Goal: Communication & Community: Answer question/provide support

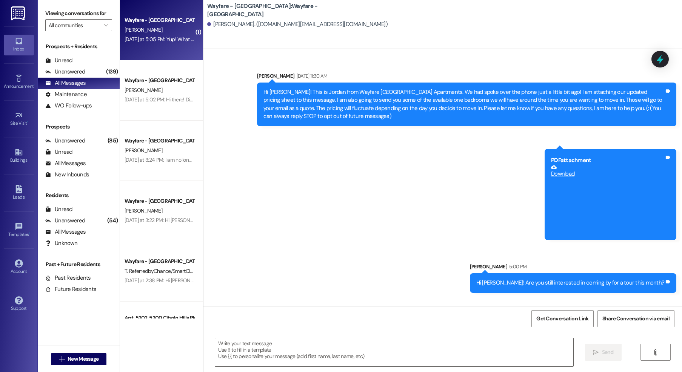
scroll to position [45, 0]
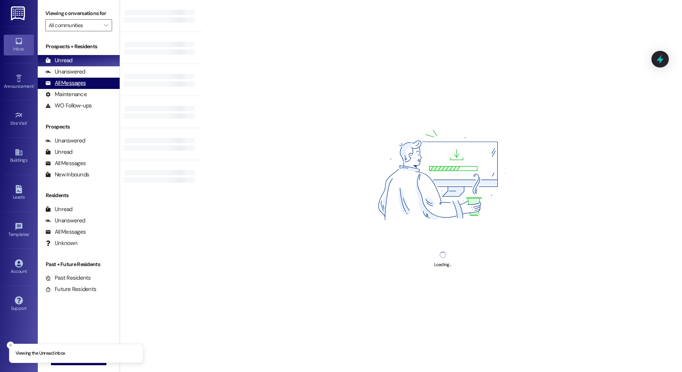
click at [73, 87] on div "All Messages (undefined)" at bounding box center [79, 83] width 82 height 11
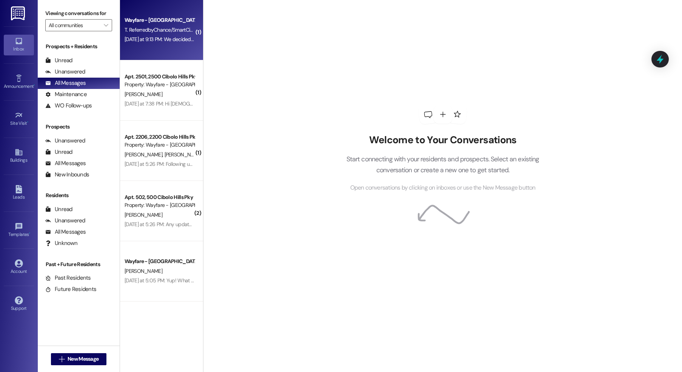
click at [149, 52] on div "Wayfare - Cibolo Hills Prospect T. ReferredbyChance/SmartCityLocating Yesterday…" at bounding box center [161, 30] width 83 height 60
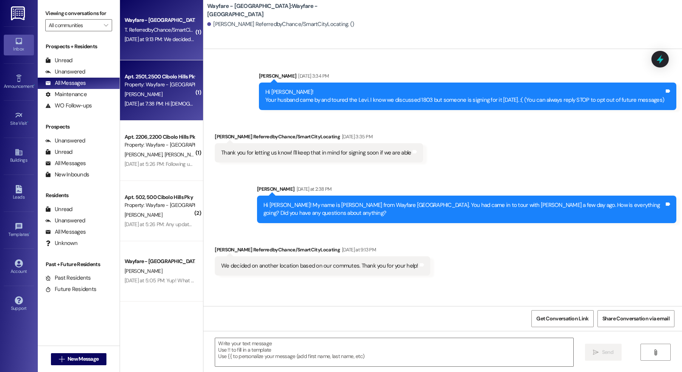
click at [147, 90] on div "[PERSON_NAME]" at bounding box center [159, 94] width 71 height 9
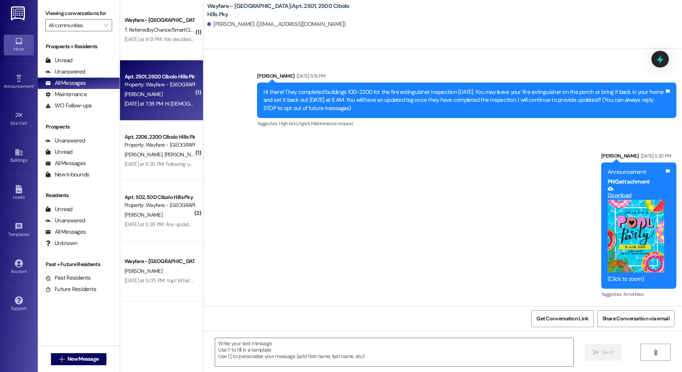
scroll to position [17291, 0]
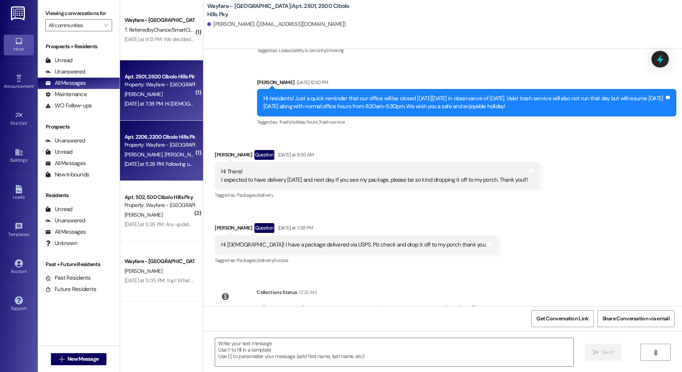
click at [169, 168] on div "Yesterday at 5:26 PM: Following up on my previous text message. I have asked fo…" at bounding box center [159, 164] width 71 height 9
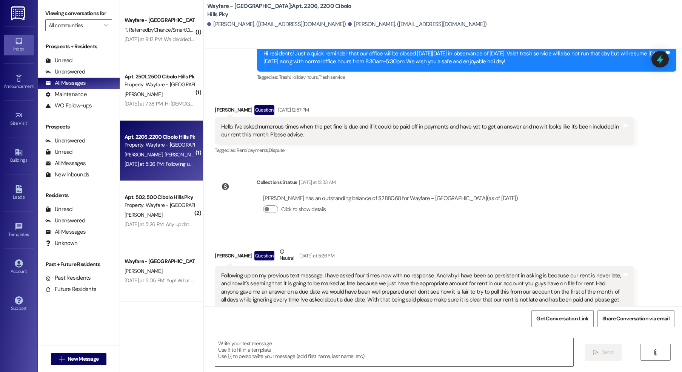
scroll to position [8802, 0]
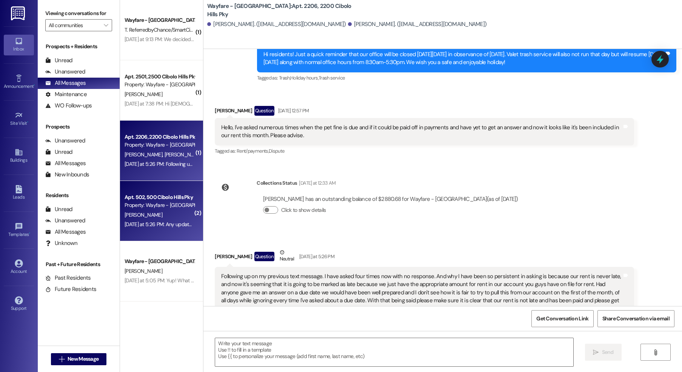
click at [172, 221] on div "Yesterday at 5:26 PM: Any update? We are in need of washing machine Yesterday a…" at bounding box center [159, 224] width 71 height 9
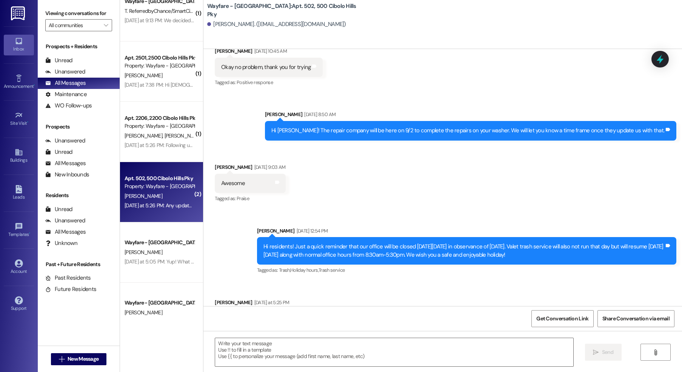
scroll to position [30851, 0]
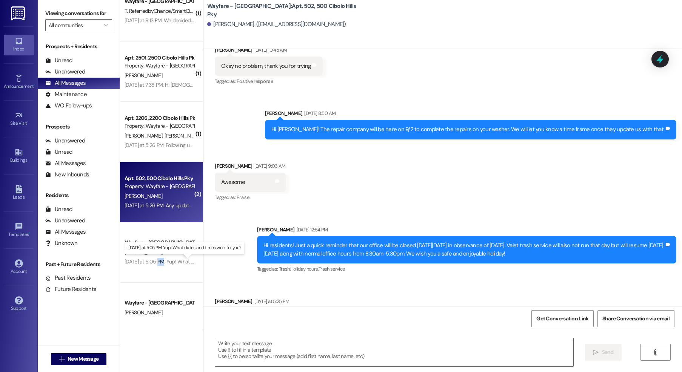
click at [147, 250] on p "Yesterday at 5:05 PM: Yup! What dates and times work for you?" at bounding box center [184, 248] width 113 height 6
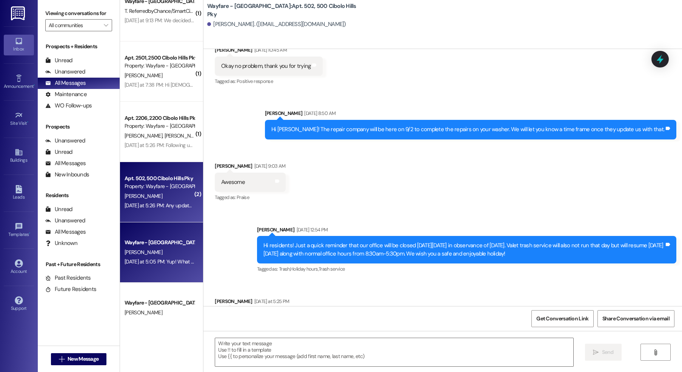
click at [146, 238] on div "Wayfare - [GEOGRAPHIC_DATA]" at bounding box center [159, 242] width 71 height 9
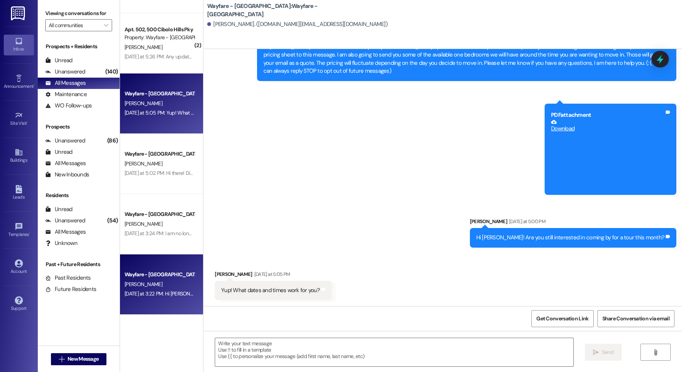
scroll to position [0, 0]
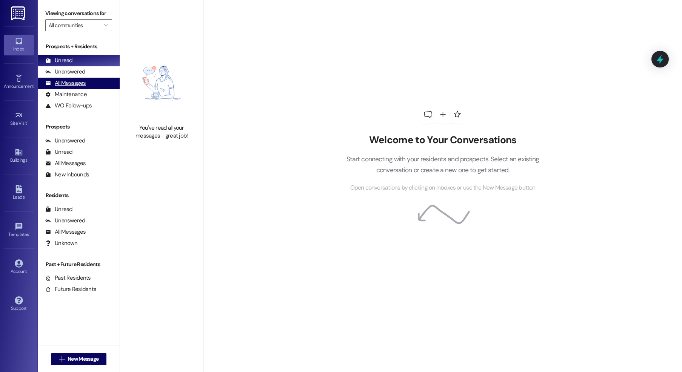
click at [76, 87] on div "All Messages" at bounding box center [65, 83] width 40 height 8
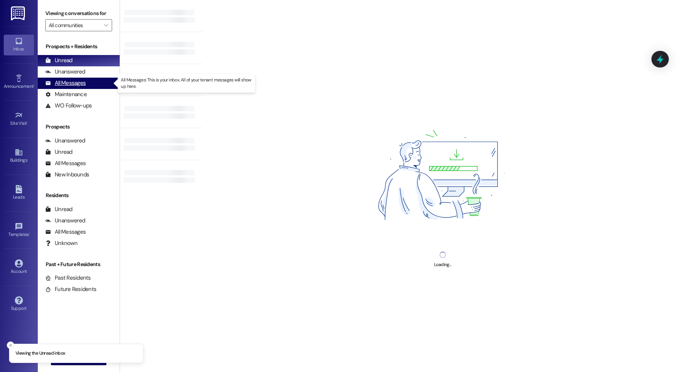
click at [73, 81] on div "All Messages" at bounding box center [65, 83] width 40 height 8
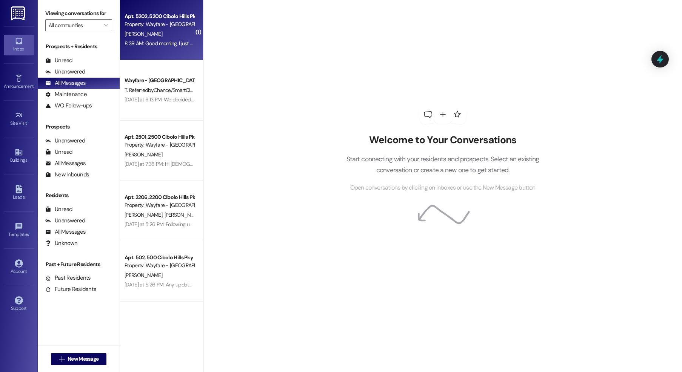
click at [157, 39] on div "8:39 AM: Good morning, I just realized my kid didn't turn in the apt key and ma…" at bounding box center [159, 43] width 71 height 9
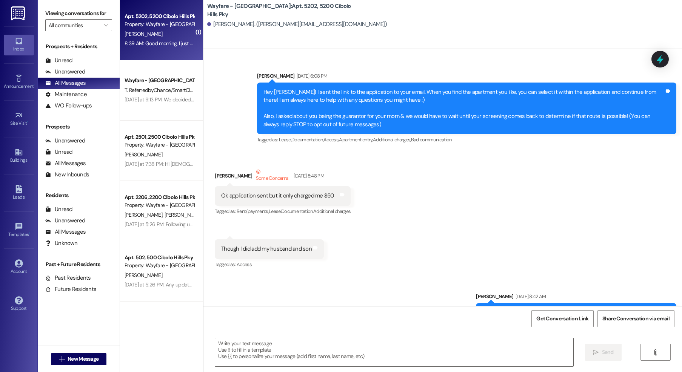
scroll to position [25492, 0]
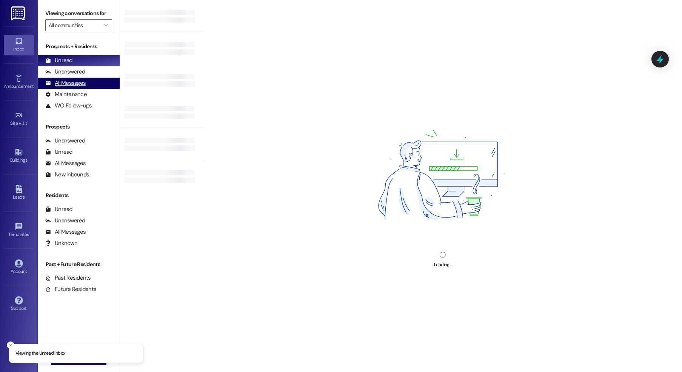
click at [61, 85] on div "All Messages" at bounding box center [65, 83] width 40 height 8
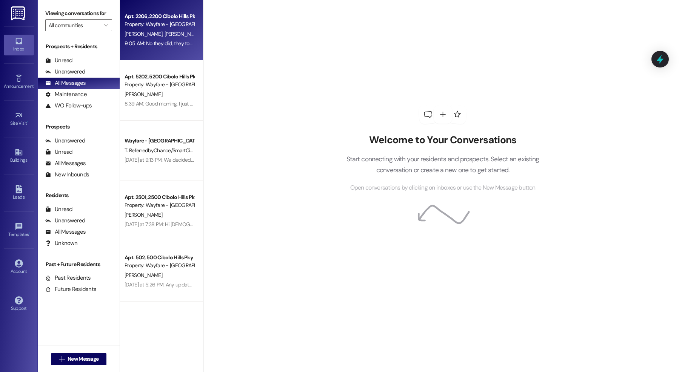
click at [138, 40] on div "9:05 AM: No they did, they took off the amount for your double charge :) The mo…" at bounding box center [483, 43] width 718 height 7
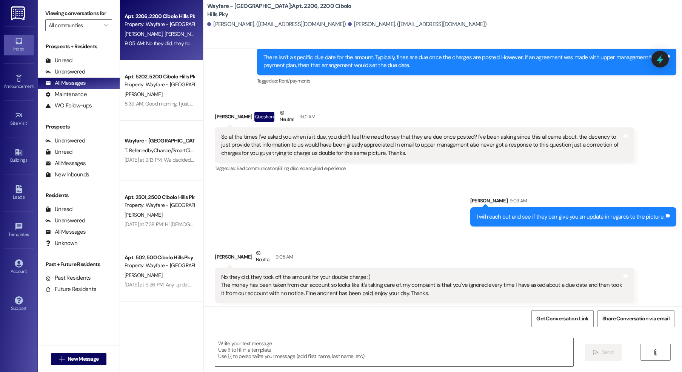
scroll to position [9324, 0]
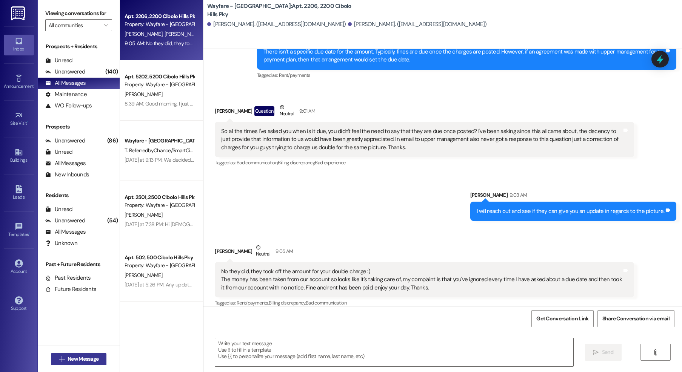
click at [80, 359] on span "New Message" at bounding box center [83, 359] width 31 height 8
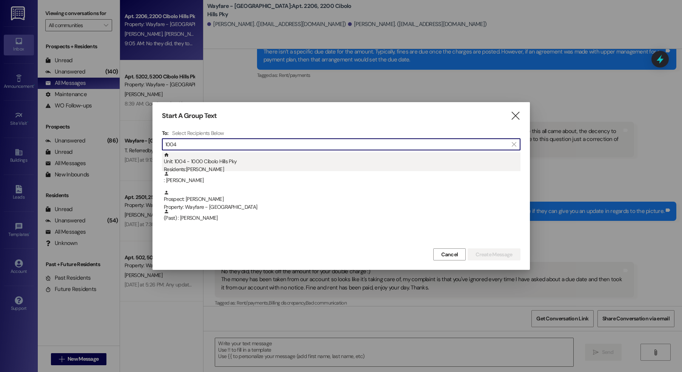
type input "1004"
click at [206, 167] on div "Residents: Ronica Cormier" at bounding box center [342, 170] width 356 height 8
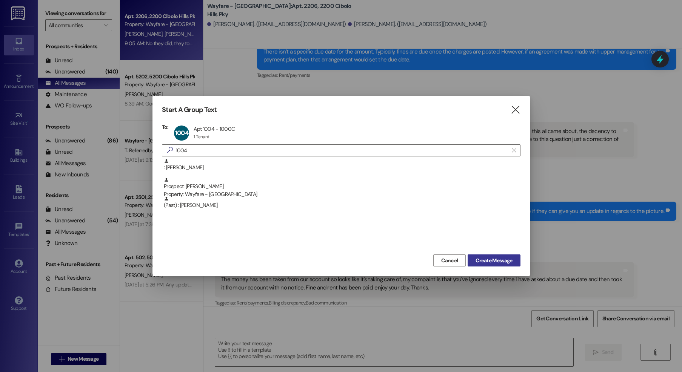
click at [507, 262] on span "Create Message" at bounding box center [493, 261] width 37 height 8
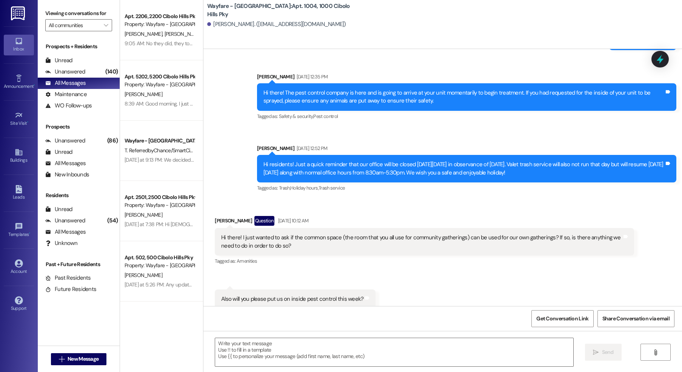
scroll to position [21682, 0]
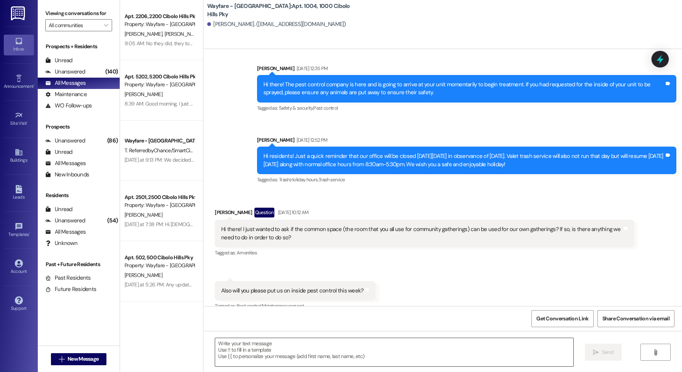
click at [328, 354] on textarea at bounding box center [394, 352] width 358 height 28
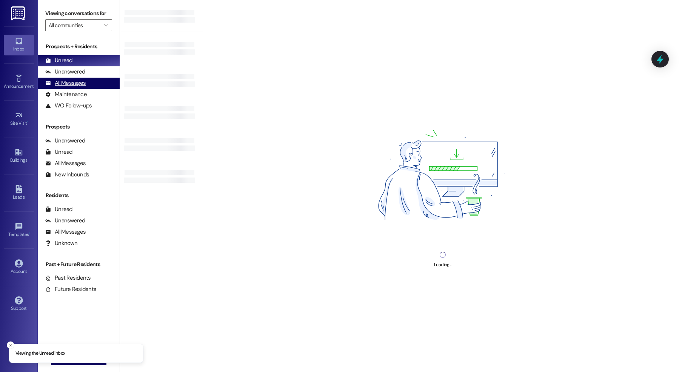
click at [80, 84] on div "All Messages" at bounding box center [65, 83] width 40 height 8
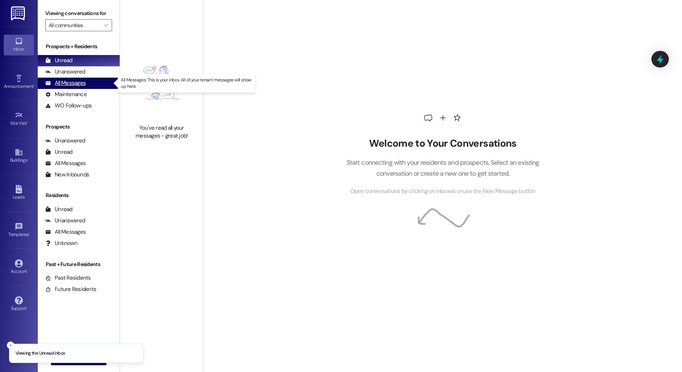
click at [70, 80] on div "All Messages" at bounding box center [65, 83] width 40 height 8
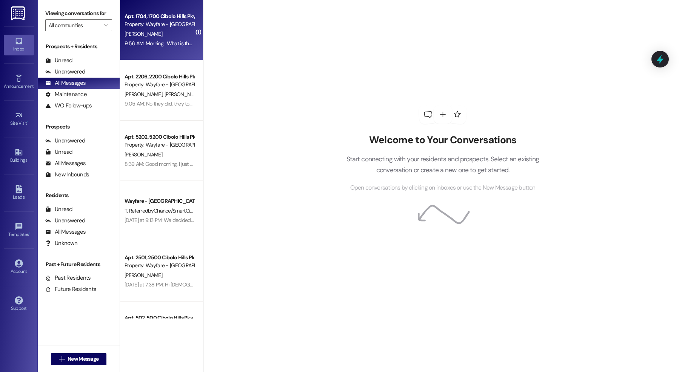
click at [167, 37] on div "[PERSON_NAME]" at bounding box center [159, 33] width 71 height 9
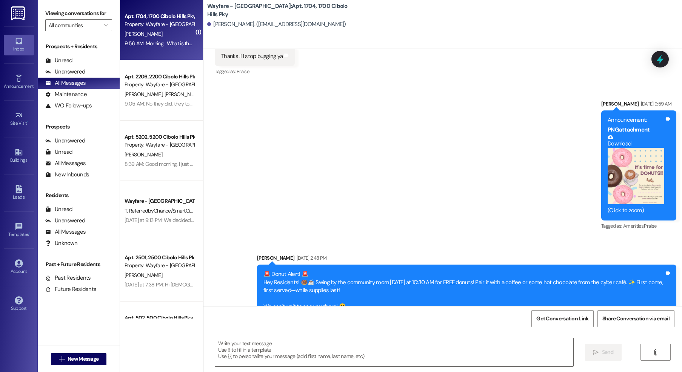
scroll to position [7024, 0]
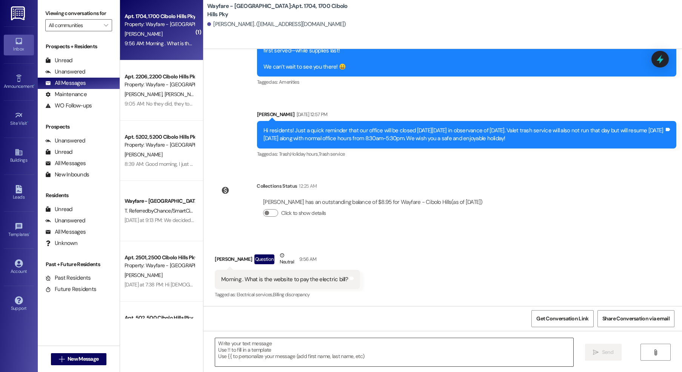
click at [350, 351] on textarea at bounding box center [394, 352] width 358 height 28
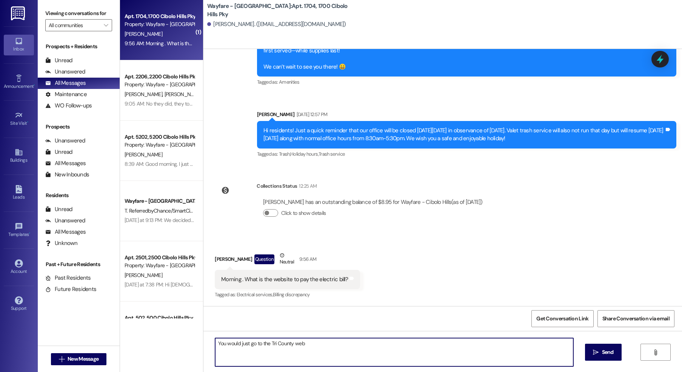
type textarea "You would just go to the Tri County web"
click at [297, 356] on textarea "You would just go to the Tri County web" at bounding box center [394, 352] width 358 height 28
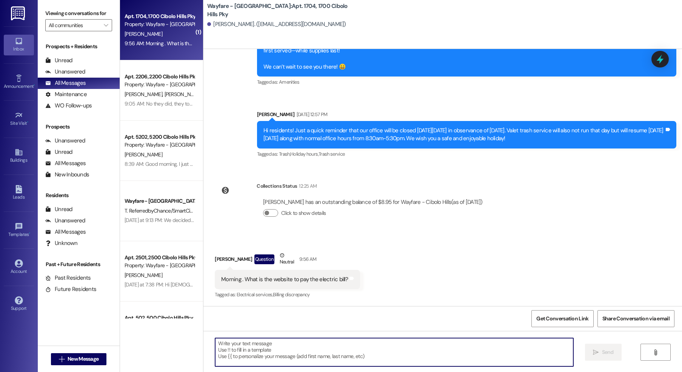
paste textarea "https://tcectexas.smarthub.coop/ui/#/paynow"
type textarea "https://tcectexas.smarthub.coop/ui/#/paynow"
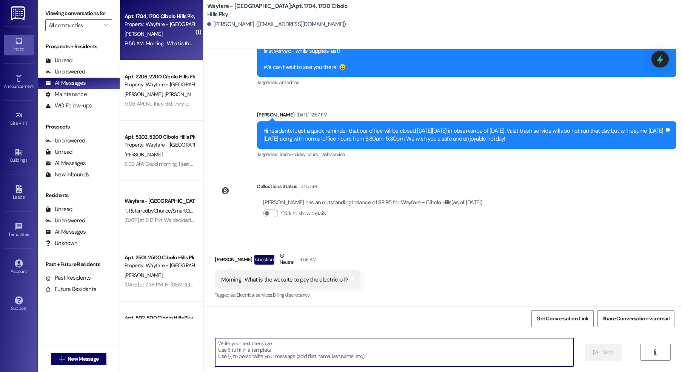
scroll to position [7077, 0]
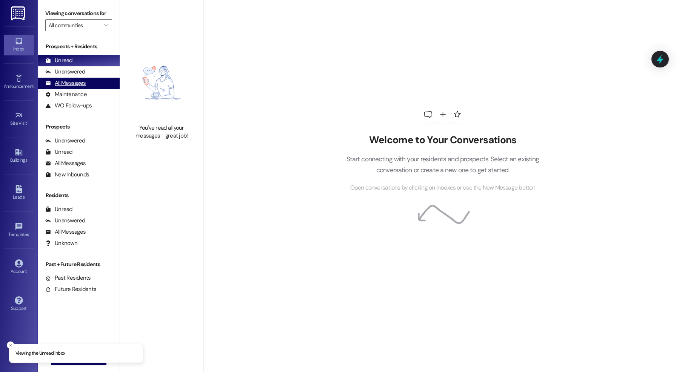
click at [82, 86] on div "All Messages" at bounding box center [65, 83] width 40 height 8
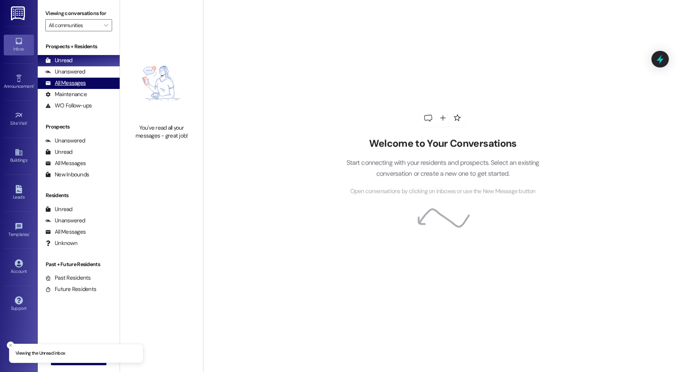
click at [65, 87] on div "All Messages" at bounding box center [65, 83] width 40 height 8
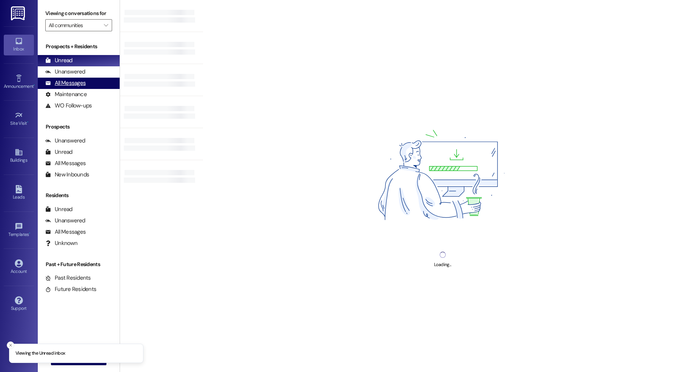
click at [76, 85] on div "All Messages" at bounding box center [65, 83] width 40 height 8
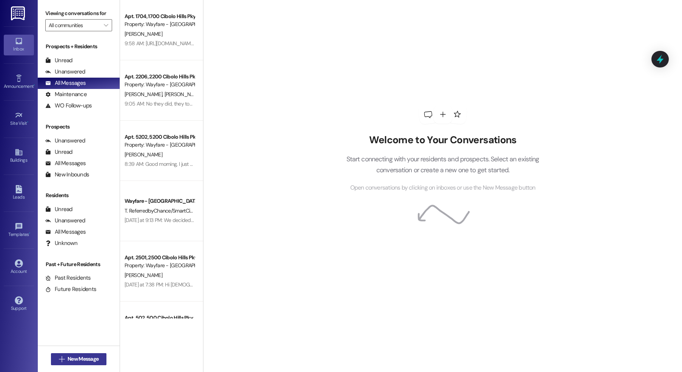
click at [69, 355] on button " New Message" at bounding box center [79, 359] width 56 height 12
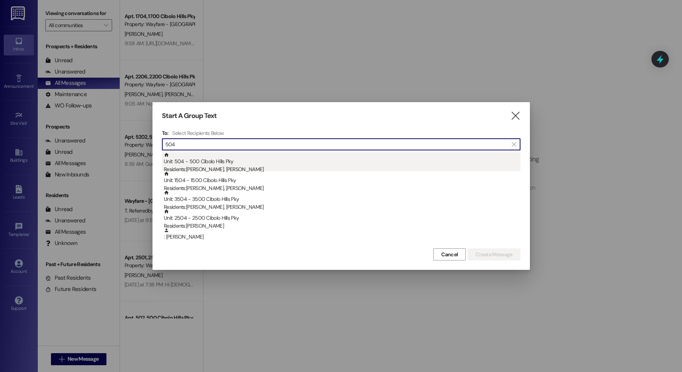
type input "504"
click at [267, 164] on div "Unit: 504 - 500 Cibolo Hills Pky Residents: [PERSON_NAME], [PERSON_NAME]" at bounding box center [342, 163] width 356 height 22
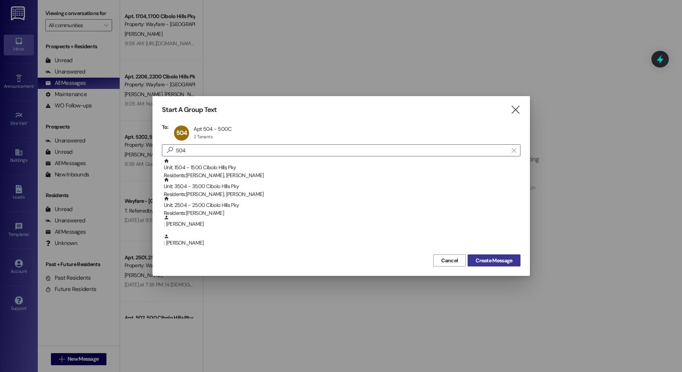
click at [476, 263] on span "Create Message" at bounding box center [493, 261] width 37 height 8
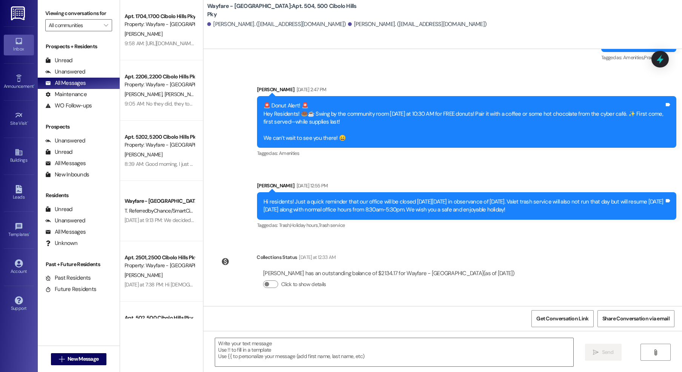
scroll to position [11320, 0]
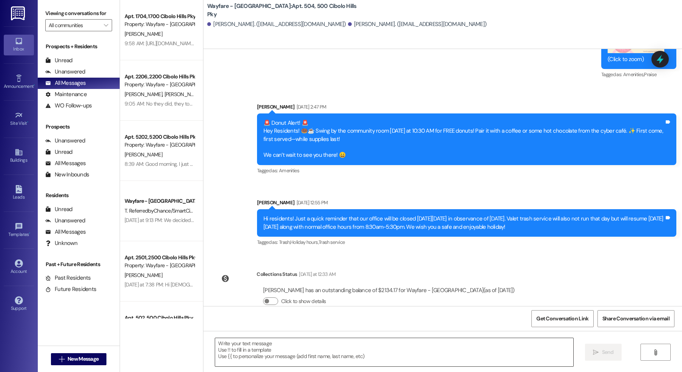
click at [358, 339] on textarea at bounding box center [394, 352] width 358 height 28
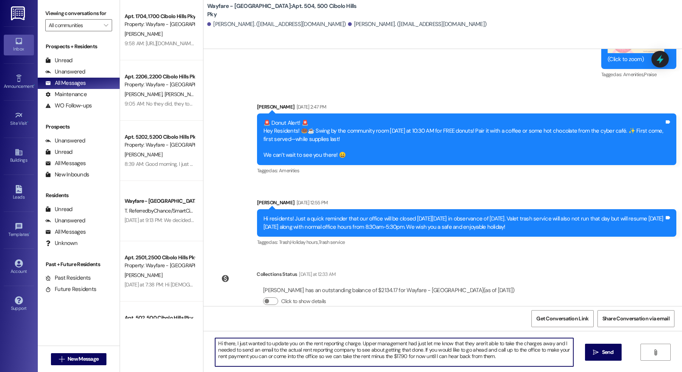
drag, startPoint x: 306, startPoint y: 358, endPoint x: 284, endPoint y: 358, distance: 22.3
click at [284, 358] on textarea "Hi there, I just wanted to update you on the rent reporting charge. Upper manag…" at bounding box center [394, 352] width 358 height 28
click at [489, 358] on textarea "Hi there, I just wanted to update you on the rent reporting charge. Upper manag…" at bounding box center [394, 352] width 358 height 28
type textarea "Hi there, I just wanted to update you on the rent reporting charge. Upper manag…"
click at [507, 360] on textarea "Hi there, I just wanted to update you on the rent reporting charge. Upper manag…" at bounding box center [394, 352] width 358 height 28
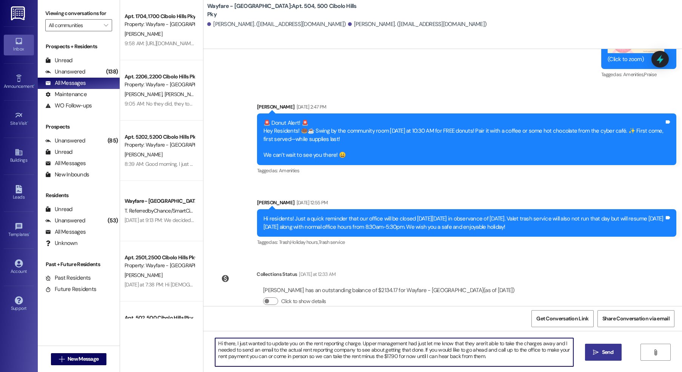
click at [613, 352] on span "Send" at bounding box center [607, 353] width 15 height 8
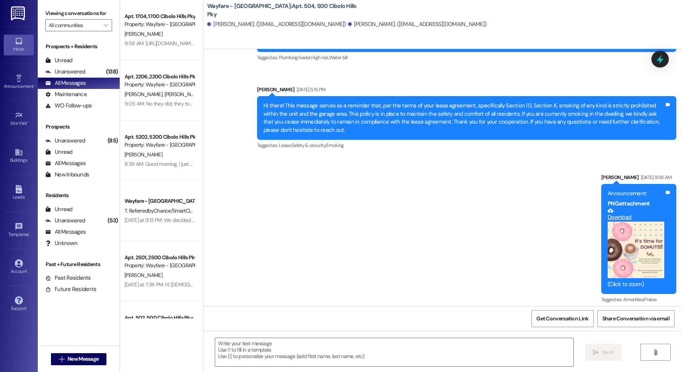
scroll to position [11389, 0]
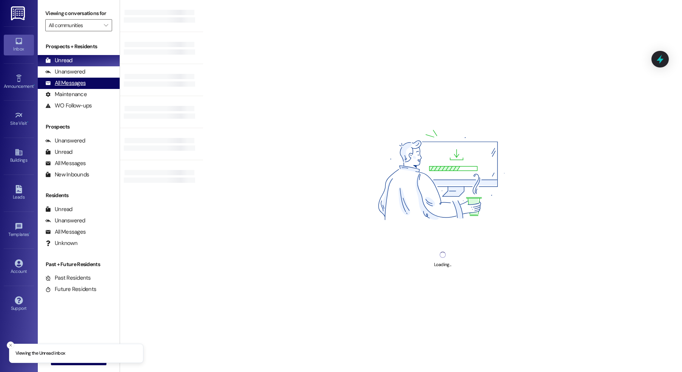
click at [60, 78] on div "All Messages (undefined)" at bounding box center [79, 83] width 82 height 11
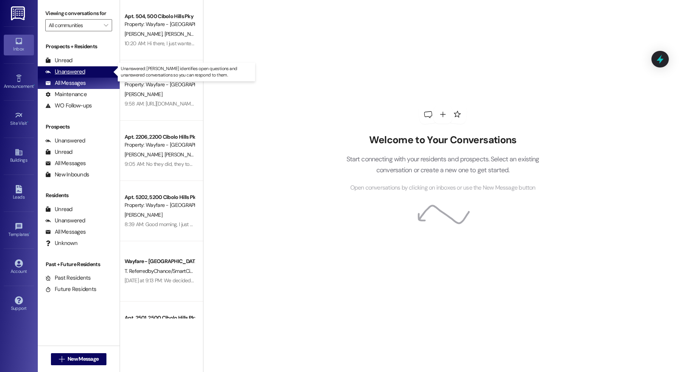
click at [68, 74] on div "Unanswered" at bounding box center [65, 72] width 40 height 8
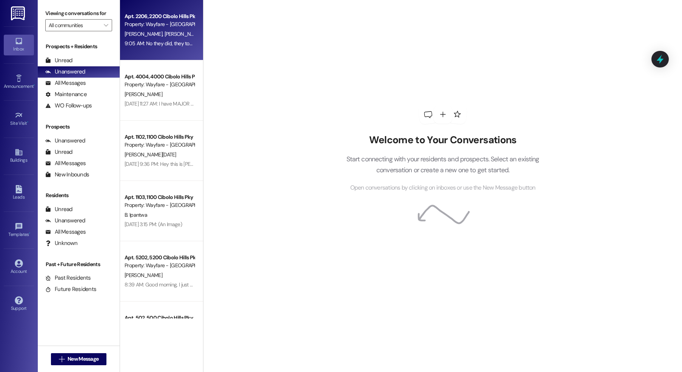
click at [169, 39] on div "9:05 AM: No they did, they took off the amount for your double charge :) The mo…" at bounding box center [159, 43] width 71 height 9
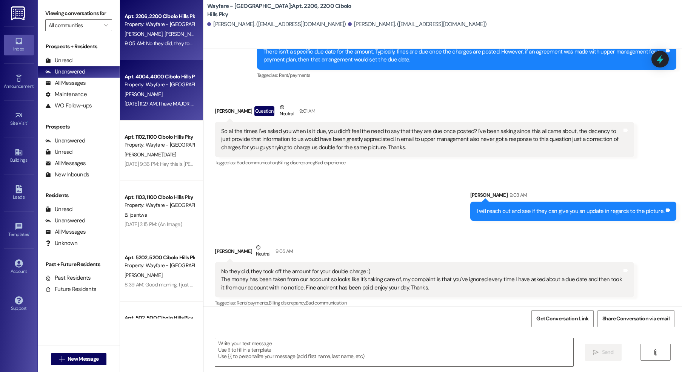
click at [157, 87] on div "Property: Wayfare - [GEOGRAPHIC_DATA]" at bounding box center [159, 85] width 70 height 8
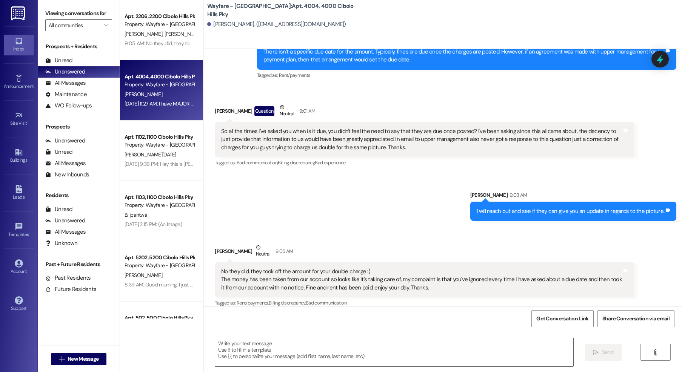
scroll to position [3136, 0]
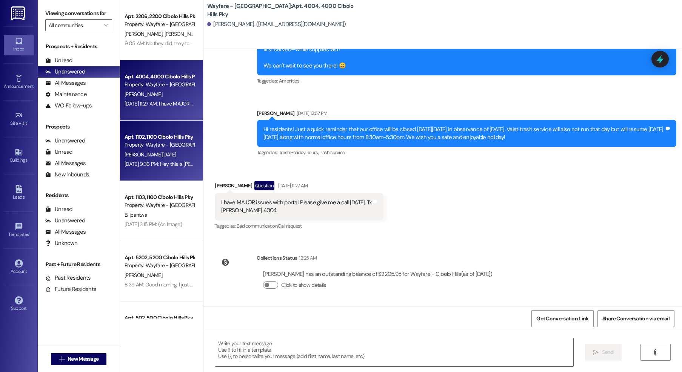
click at [156, 142] on div "Property: Wayfare - [GEOGRAPHIC_DATA]" at bounding box center [159, 145] width 70 height 8
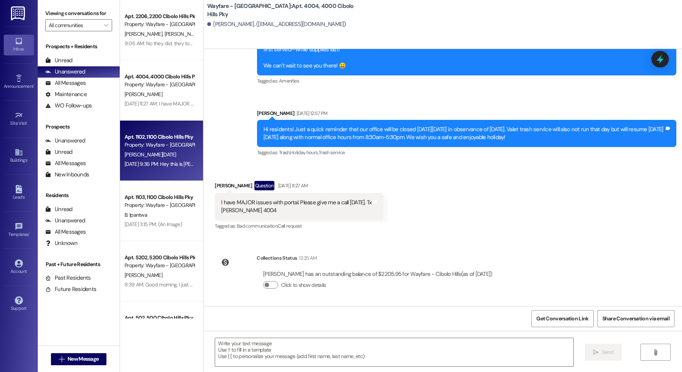
scroll to position [0, 0]
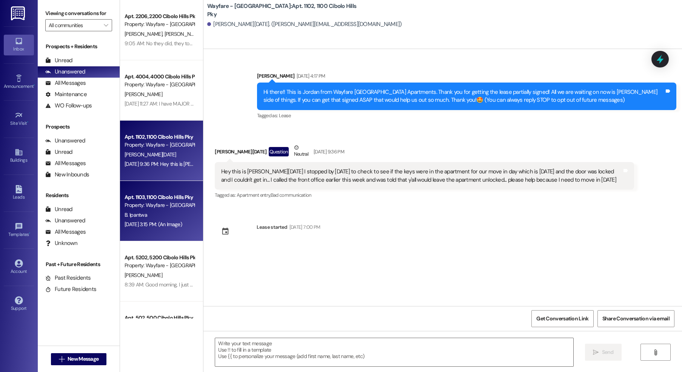
click at [145, 235] on div "Apt. 1103, 1100 Cibolo Hills Pky Property: Wayfare - Cibolo Hills B. Ipantwa Au…" at bounding box center [161, 211] width 83 height 60
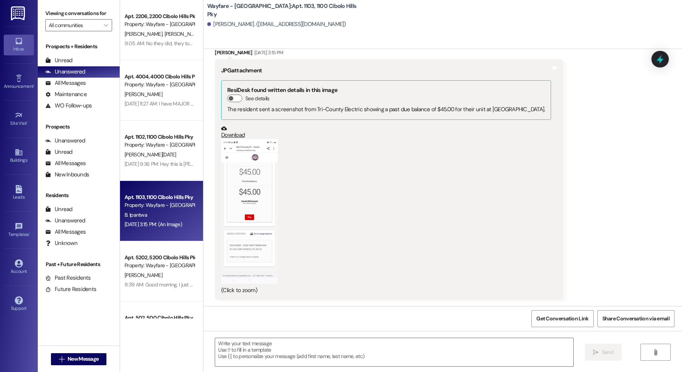
scroll to position [2250, 0]
click at [235, 166] on button "Zoom image" at bounding box center [249, 211] width 57 height 145
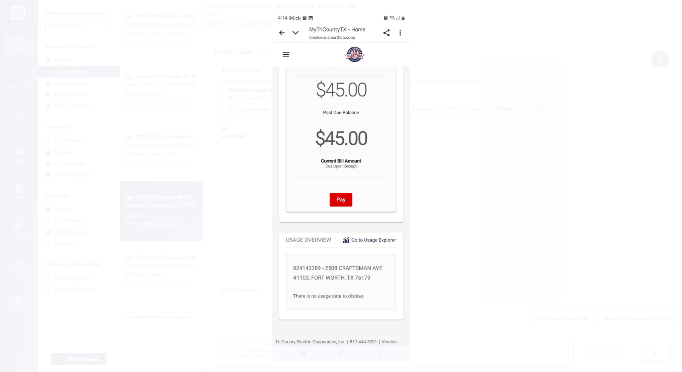
click at [446, 162] on button "Unzoom image" at bounding box center [341, 186] width 682 height 372
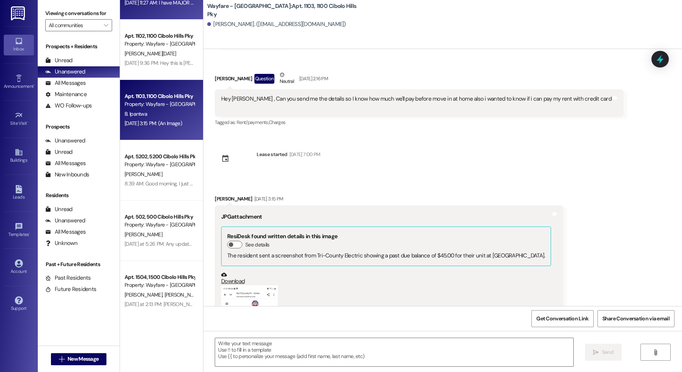
scroll to position [109, 0]
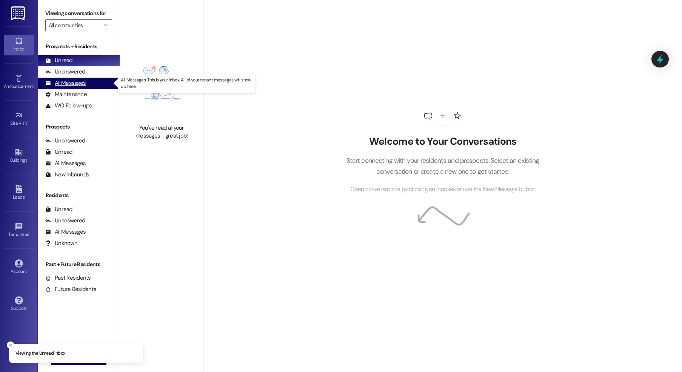
click at [63, 83] on div "All Messages" at bounding box center [65, 83] width 40 height 8
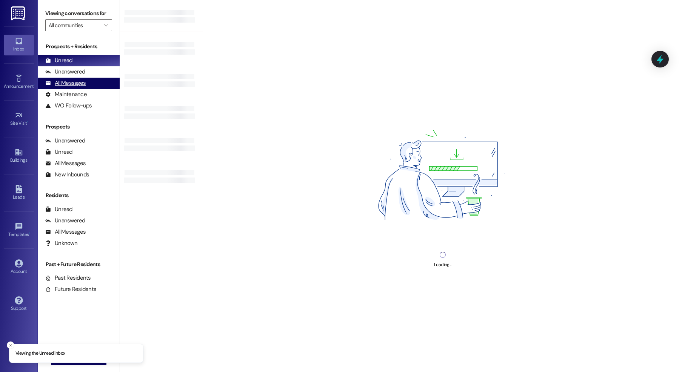
click at [77, 83] on div "All Messages" at bounding box center [65, 83] width 40 height 8
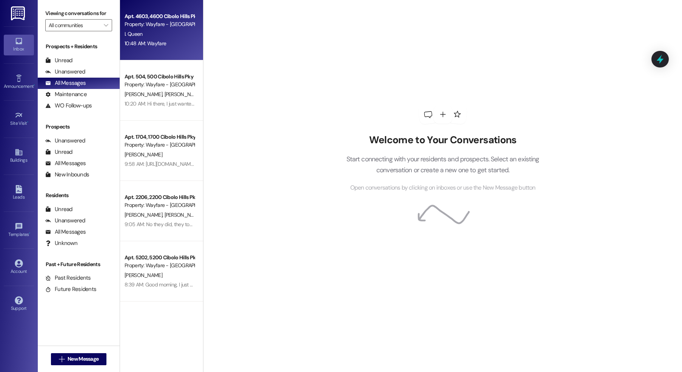
click at [144, 29] on div "I. Queen" at bounding box center [159, 33] width 71 height 9
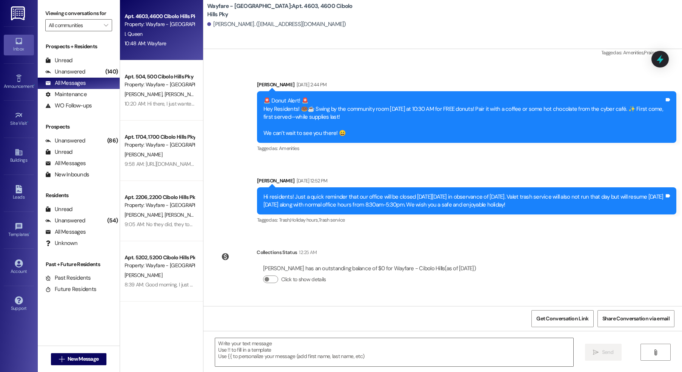
scroll to position [17013, 0]
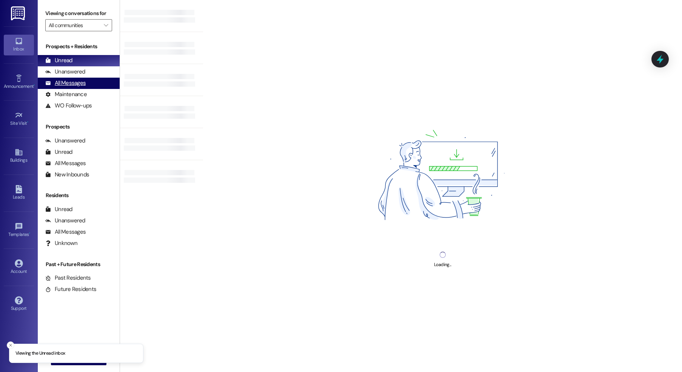
click at [69, 82] on div "All Messages" at bounding box center [65, 83] width 40 height 8
click at [55, 80] on div "All Messages" at bounding box center [65, 83] width 40 height 8
click at [61, 84] on div "All Messages" at bounding box center [65, 83] width 40 height 8
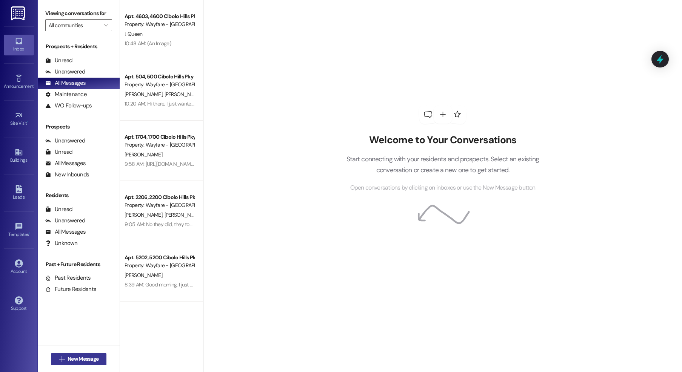
click at [94, 356] on span "New Message" at bounding box center [83, 359] width 31 height 8
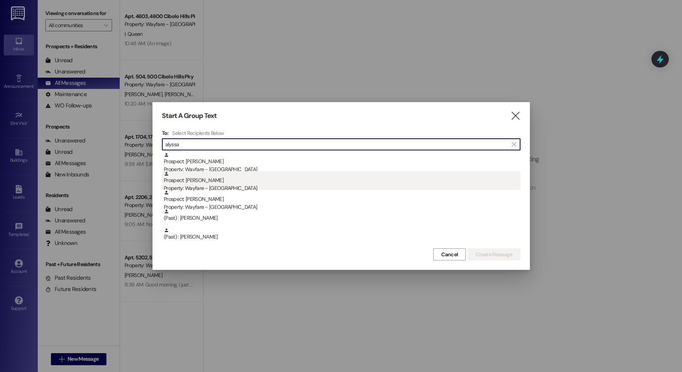
type input "alyssa"
click at [281, 183] on div "Prospect: Alyssa Matthews Property: Wayfare - Cibolo Hills" at bounding box center [342, 182] width 356 height 22
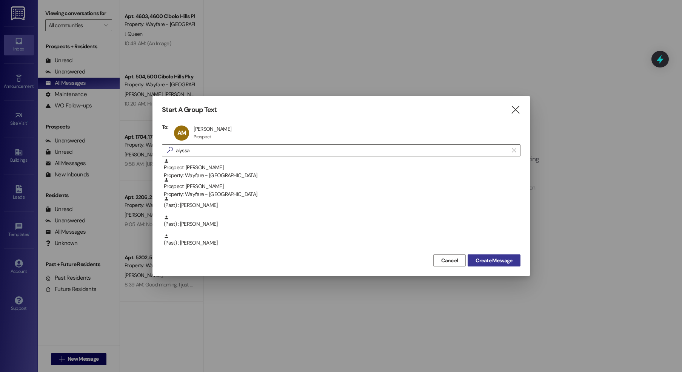
click at [497, 266] on button "Create Message" at bounding box center [493, 261] width 52 height 12
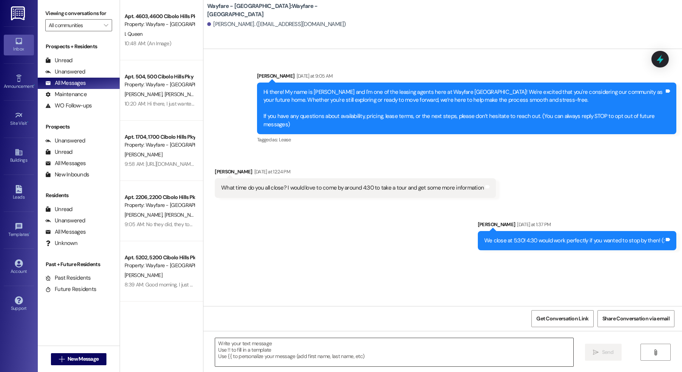
click at [361, 356] on textarea at bounding box center [394, 352] width 358 height 28
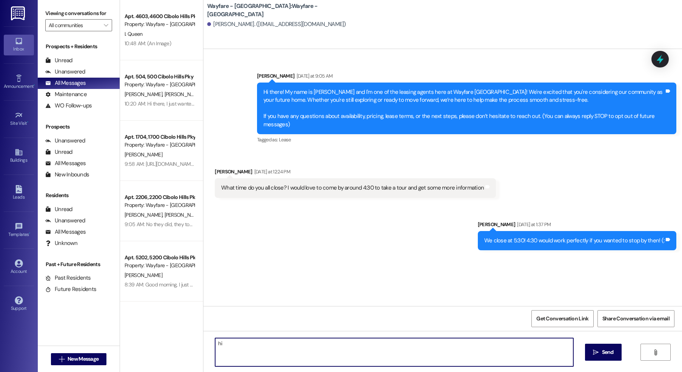
type textarea "h"
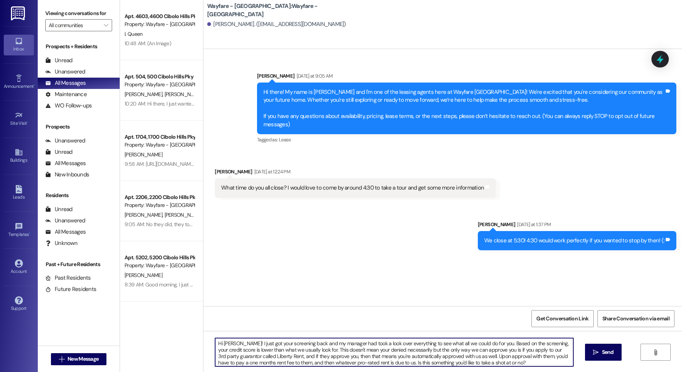
drag, startPoint x: 496, startPoint y: 363, endPoint x: 238, endPoint y: 352, distance: 258.7
click at [174, 333] on div "Apt. 4603, 4600 Cibolo Hills Pky Property: Wayfare - Cibolo Hills I. Queen 10:4…" at bounding box center [401, 186] width 562 height 372
type textarea "Hi Alyssa! I just got your screening back and my manager had took a look over e…"
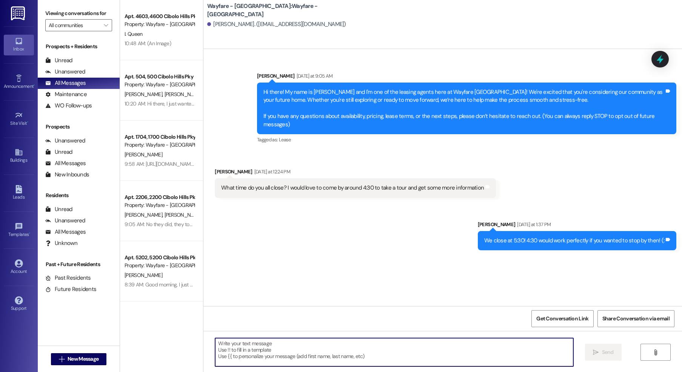
paste textarea "Hi Alyssa, I just received your screening results and had my manager review the…"
type textarea "Hi Alyssa, I just received your screening results and had my manager review the…"
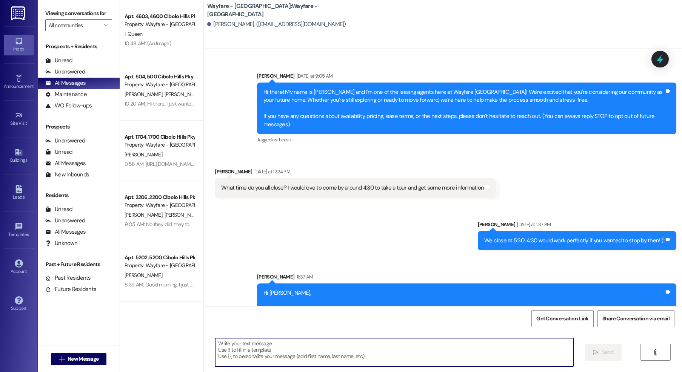
scroll to position [68, 0]
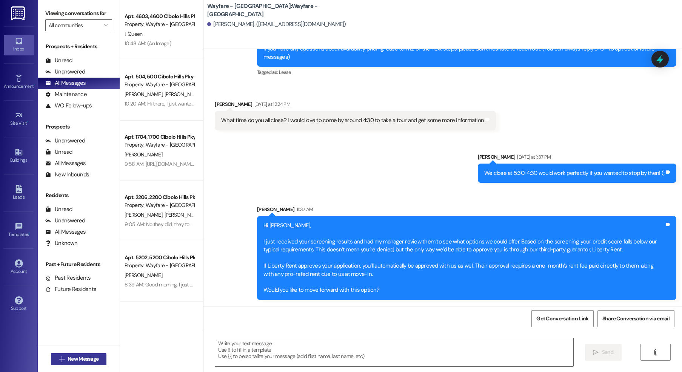
click at [68, 363] on span "New Message" at bounding box center [83, 359] width 31 height 8
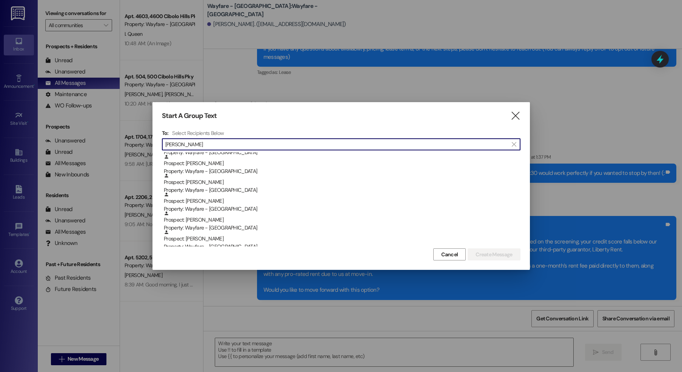
scroll to position [227, 0]
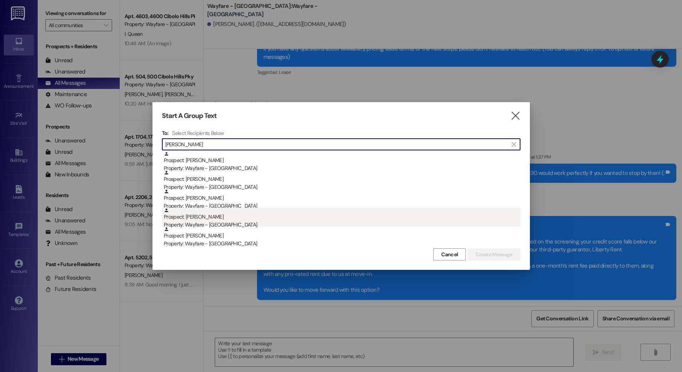
type input "jackson"
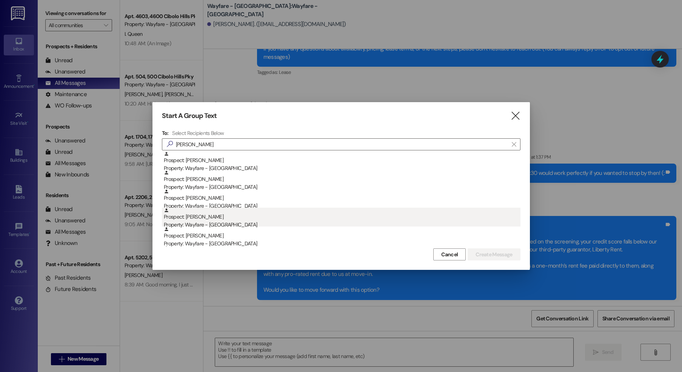
click at [235, 212] on div "Prospect: Trinity Jackson Property: Wayfare - Cibolo Hills" at bounding box center [342, 219] width 356 height 22
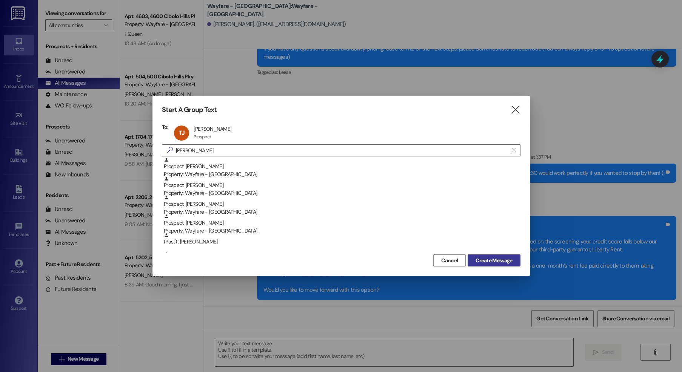
click at [485, 259] on span "Create Message" at bounding box center [493, 261] width 37 height 8
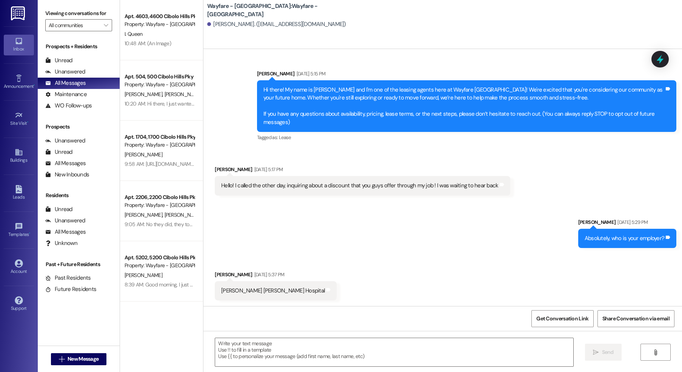
scroll to position [3, 0]
click at [297, 352] on textarea at bounding box center [394, 352] width 358 height 28
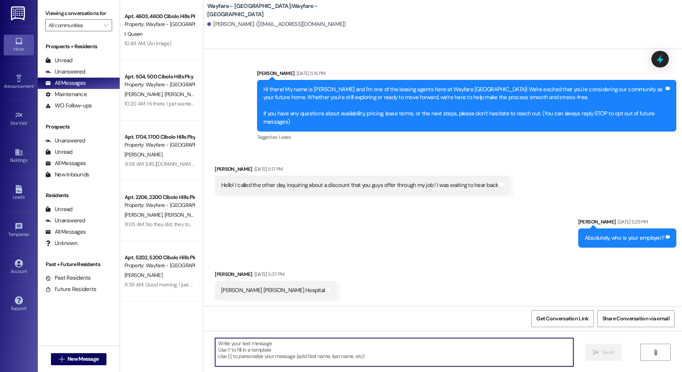
click at [293, 349] on textarea at bounding box center [394, 352] width 358 height 28
type textarea "T"
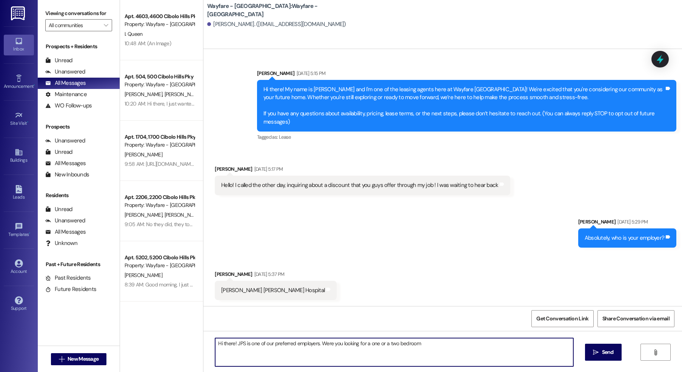
type textarea "Hi there! JPS is one of our preferred employers. Were you looking for a one or …"
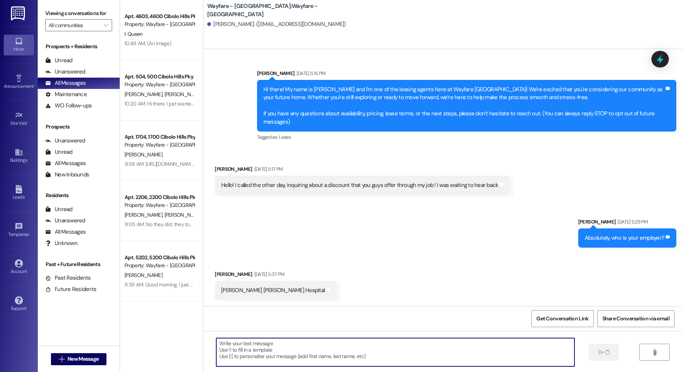
scroll to position [2, 0]
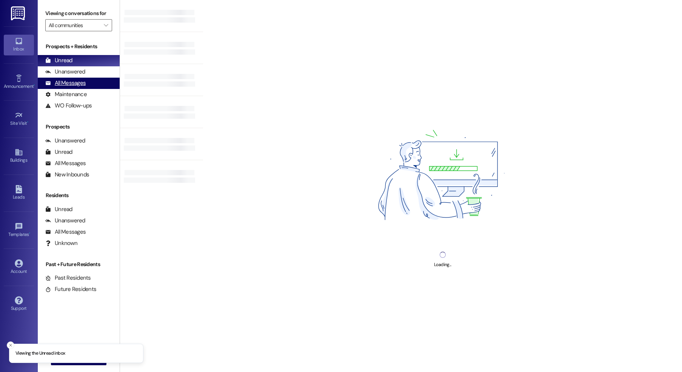
click at [58, 82] on div "All Messages" at bounding box center [65, 83] width 40 height 8
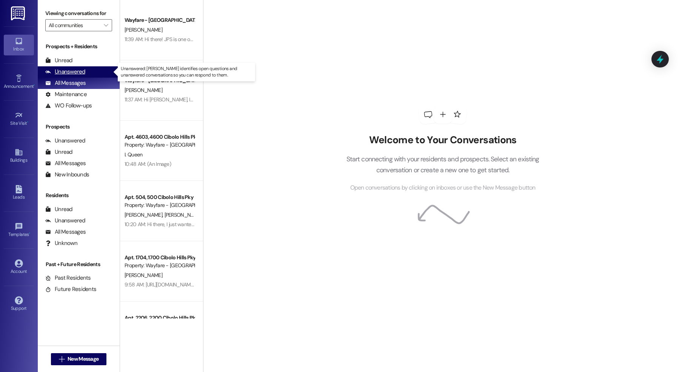
click at [73, 71] on div "Unanswered" at bounding box center [65, 72] width 40 height 8
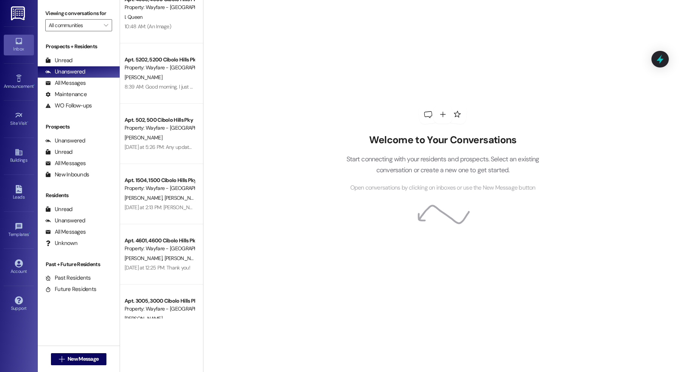
scroll to position [259, 0]
click at [164, 87] on div "8:39 AM: Good morning, I just realized my kid didn't turn in the apt key and ma…" at bounding box center [281, 86] width 315 height 7
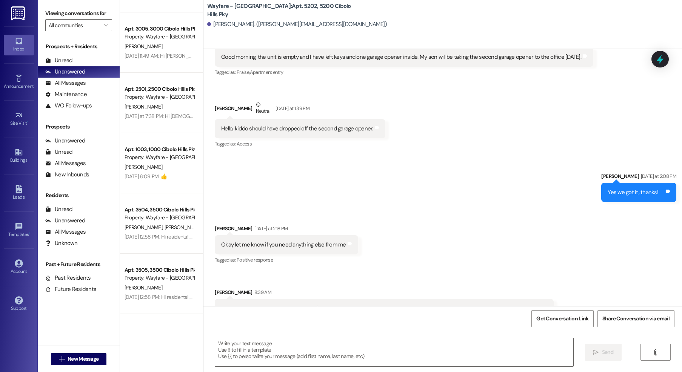
scroll to position [570, 0]
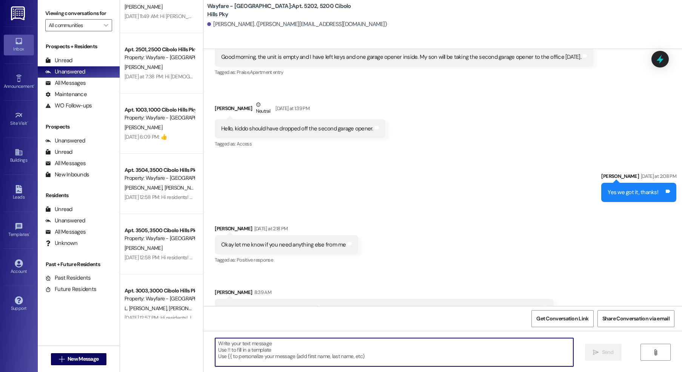
click at [262, 343] on textarea at bounding box center [394, 352] width 358 height 28
type textarea "That works, thank you!"
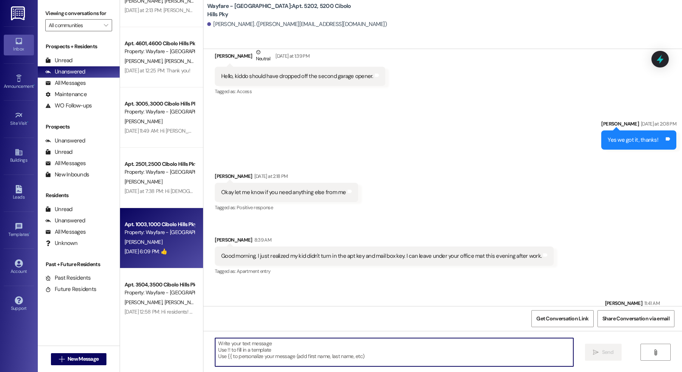
scroll to position [383, 0]
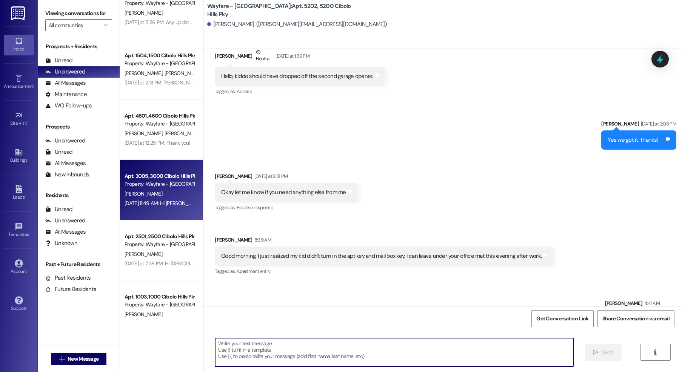
click at [170, 183] on div "Property: Wayfare - [GEOGRAPHIC_DATA]" at bounding box center [159, 184] width 70 height 8
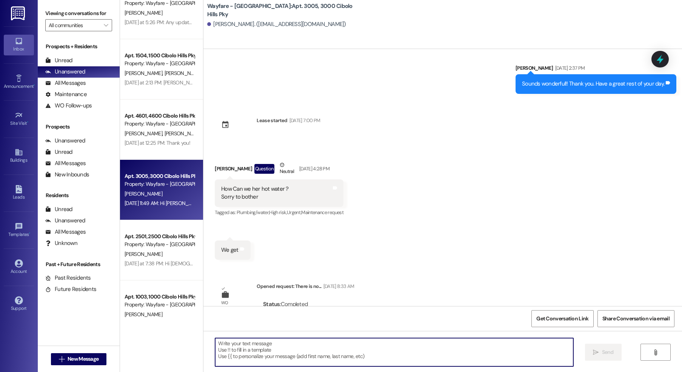
click at [362, 346] on textarea at bounding box center [394, 352] width 358 height 28
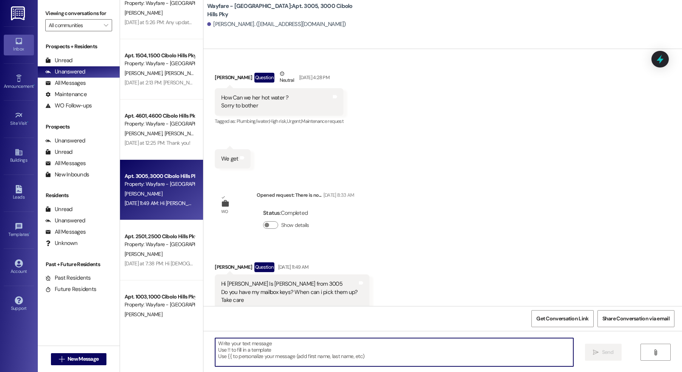
scroll to position [4090, 0]
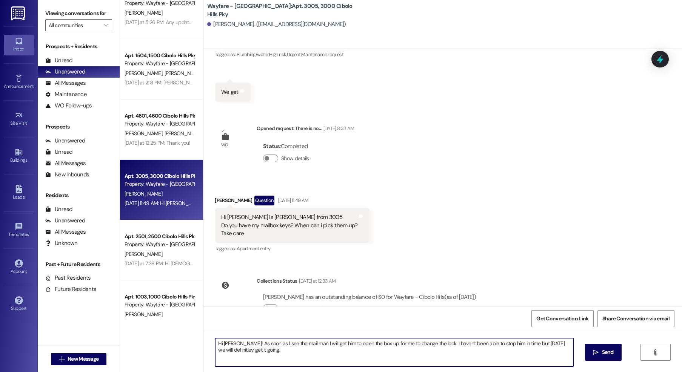
click at [564, 344] on textarea "Hi Diana! As soon as I see the mail man I will get him to open the box up for m…" at bounding box center [394, 352] width 358 height 28
type textarea "Hi Diana! As soon as I see the mail man I will get him to open the box up for m…"
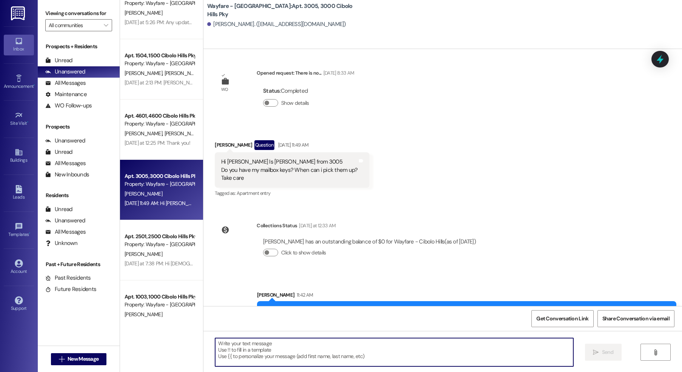
scroll to position [4150, 0]
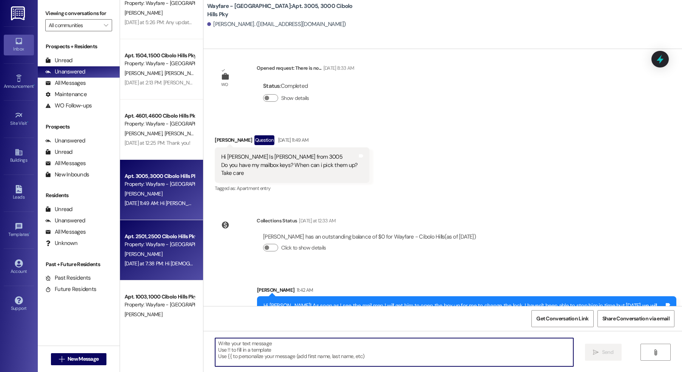
click at [128, 257] on span "A. Wang" at bounding box center [143, 254] width 38 height 7
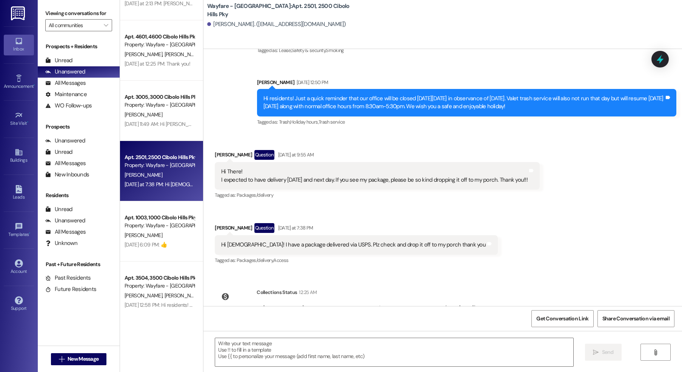
scroll to position [476, 0]
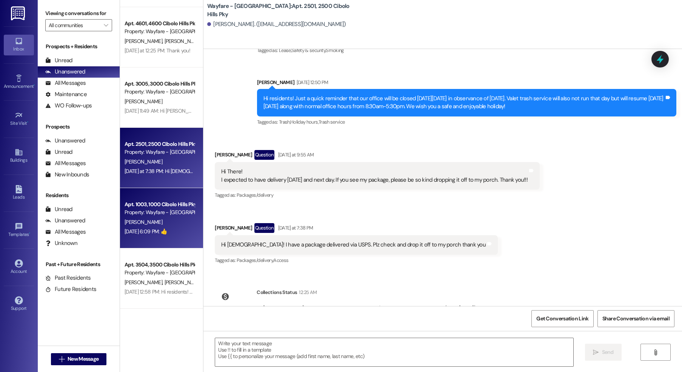
click at [166, 234] on div "Aug 29, 2025 at 6:09 PM: 👍 Aug 29, 2025 at 6:09 PM: 👍" at bounding box center [145, 231] width 42 height 7
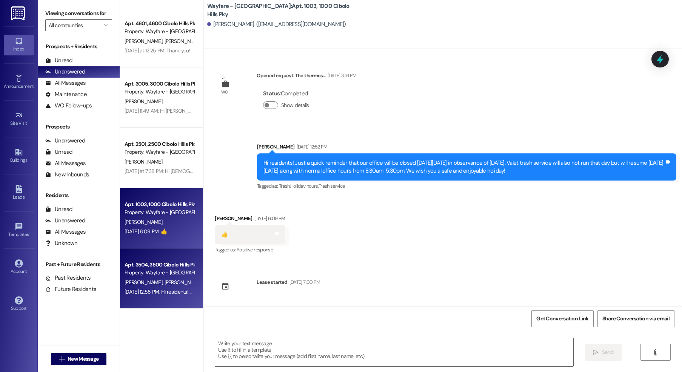
scroll to position [132, 0]
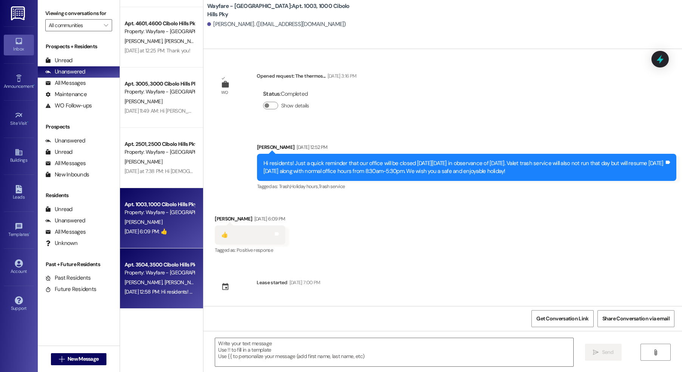
click at [159, 267] on div "Apt. 3504, 3500 Cibolo Hills Pky" at bounding box center [159, 265] width 70 height 8
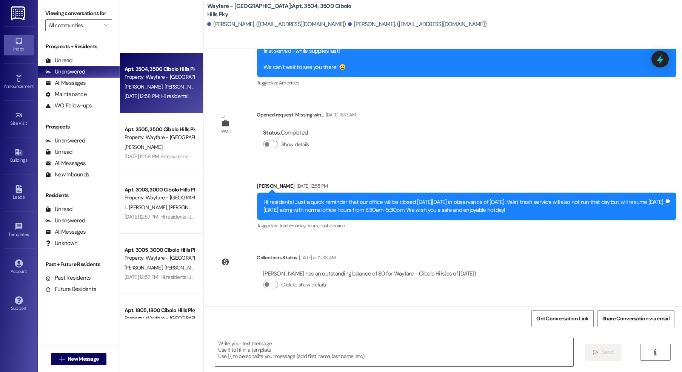
scroll to position [788, 0]
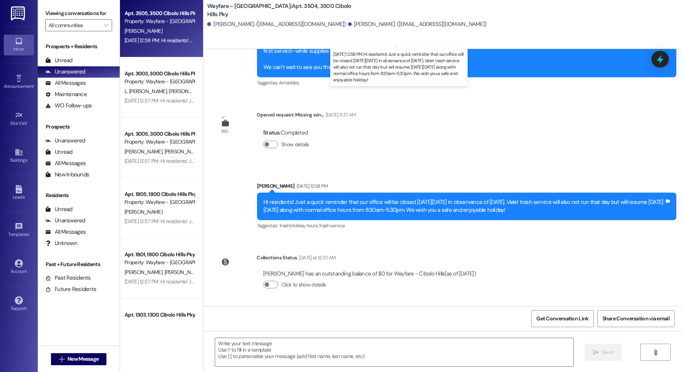
click at [152, 41] on div "Aug 29, 2025 at 12:58 PM: Hi residents! Just a quick reminder that our office w…" at bounding box center [438, 40] width 629 height 7
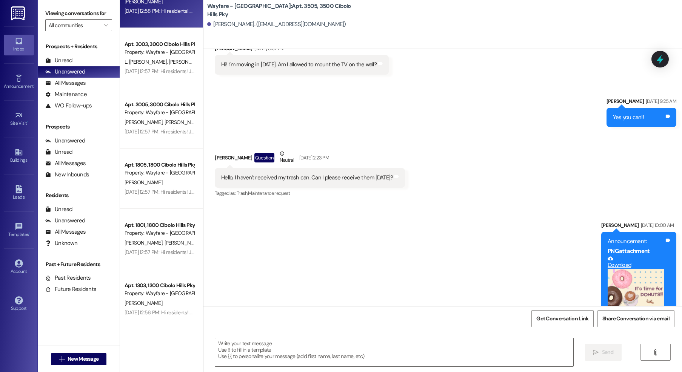
scroll to position [818, 0]
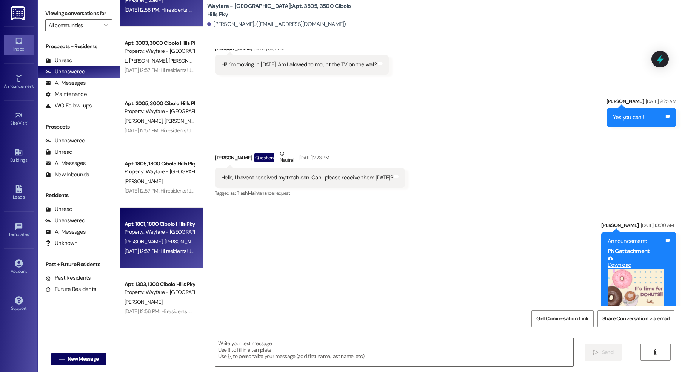
click at [148, 223] on div "Apt. 1801, 1800 Cibolo Hills Pky" at bounding box center [159, 224] width 70 height 8
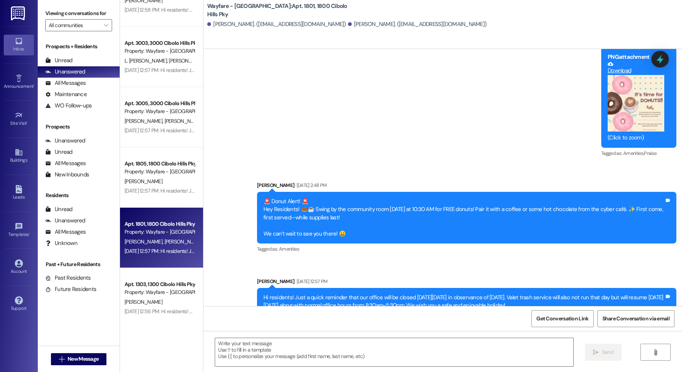
scroll to position [9547, 0]
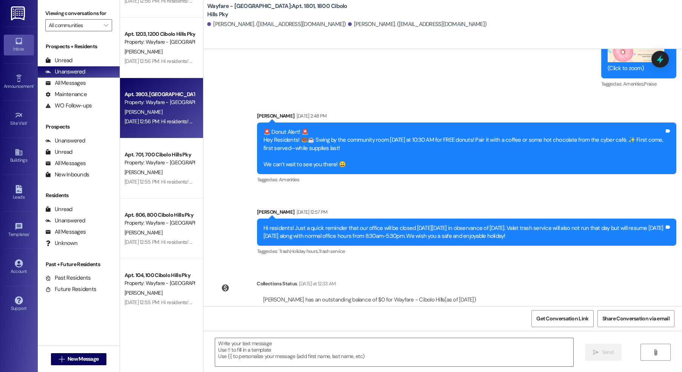
click at [169, 102] on div "Apt. 1303, 1300 Cibolo Hills Pky Property: Wayfare - Cibolo Hills J. Koblis Aug…" at bounding box center [161, 159] width 83 height 319
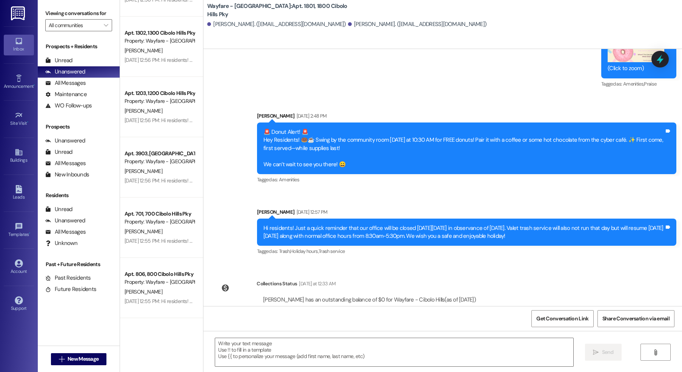
scroll to position [1132, 0]
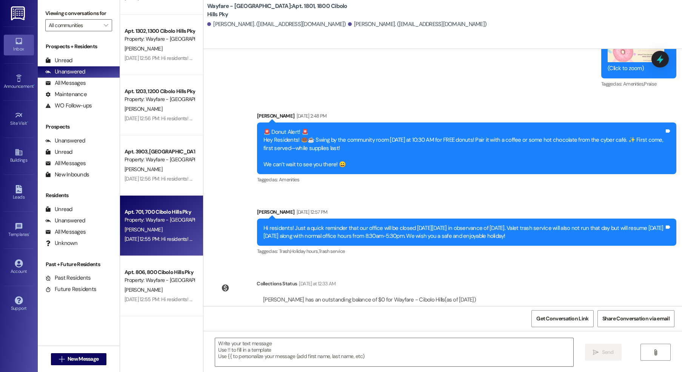
click at [164, 218] on div "Property: Wayfare - [GEOGRAPHIC_DATA]" at bounding box center [159, 220] width 70 height 8
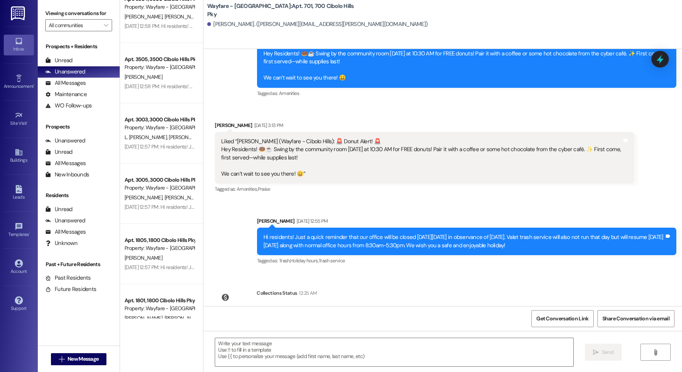
scroll to position [655, 0]
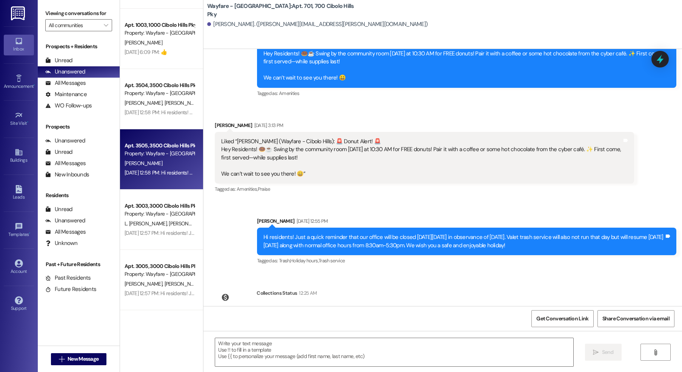
click at [161, 149] on div "Apt. 3505, 3500 Cibolo Hills Pky" at bounding box center [159, 146] width 70 height 8
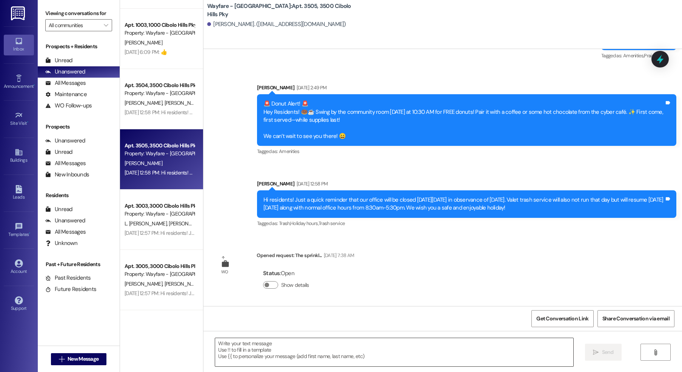
scroll to position [2797, 0]
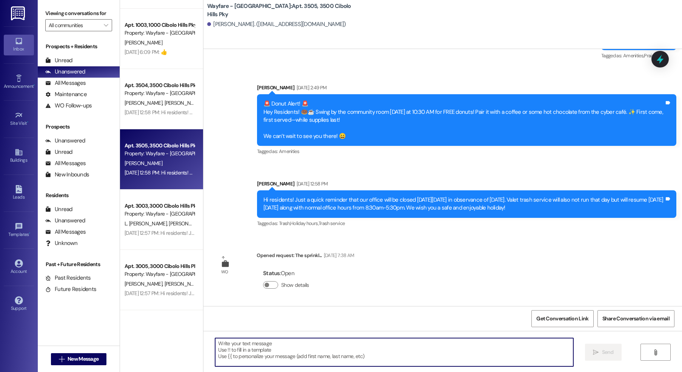
click at [277, 350] on textarea at bounding box center [394, 352] width 358 height 28
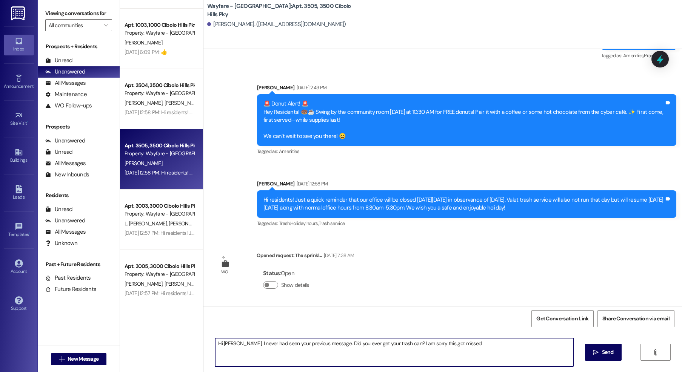
type textarea "Hi Jailene, I never had seen your previous message. Did you ever get your trash…"
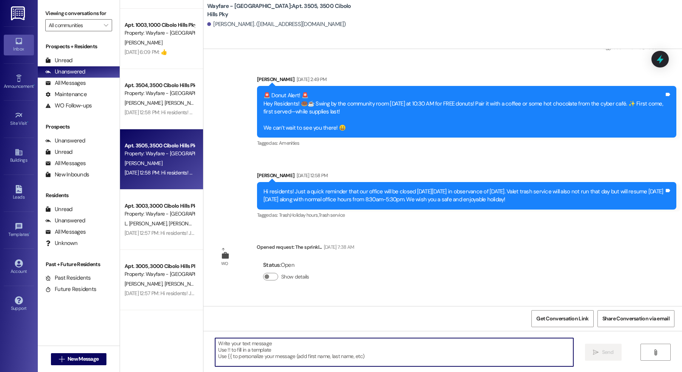
scroll to position [2850, 0]
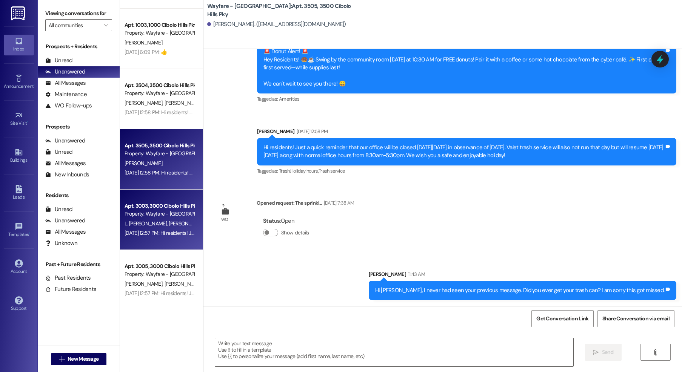
click at [136, 214] on div "Property: Wayfare - [GEOGRAPHIC_DATA]" at bounding box center [159, 214] width 70 height 8
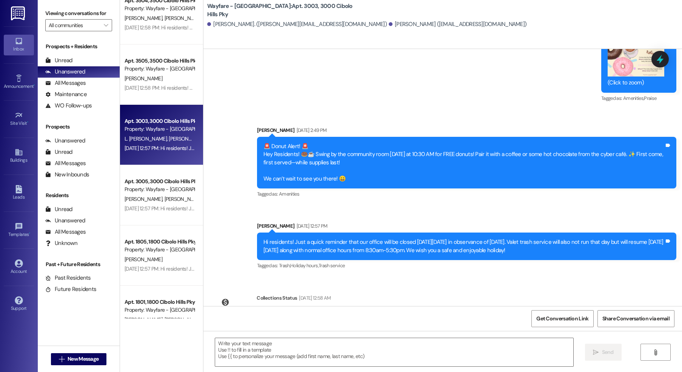
scroll to position [784, 0]
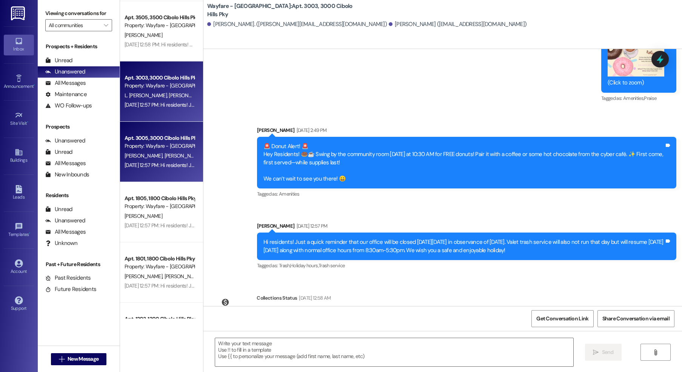
click at [137, 169] on div "Aug 29, 2025 at 12:57 PM: Hi residents! Just a quick reminder that our office w…" at bounding box center [159, 165] width 71 height 9
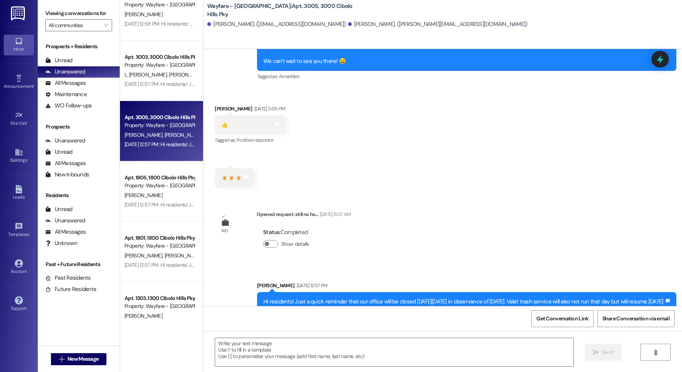
scroll to position [285, 0]
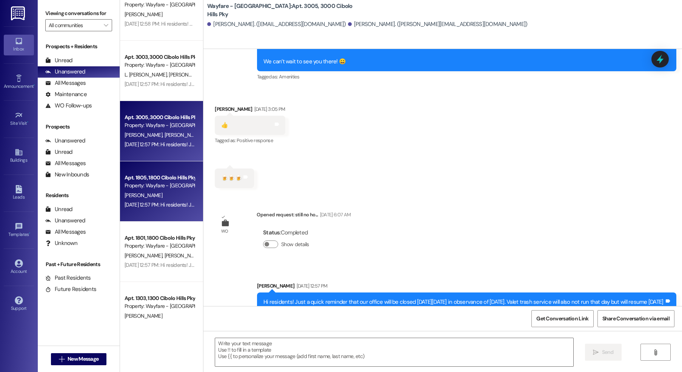
click at [153, 205] on div "Aug 29, 2025 at 12:57 PM: Hi residents! Just a quick reminder that our office w…" at bounding box center [438, 204] width 628 height 7
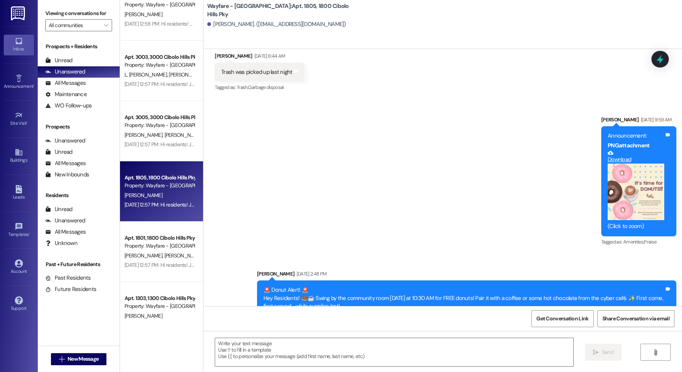
scroll to position [17986, 0]
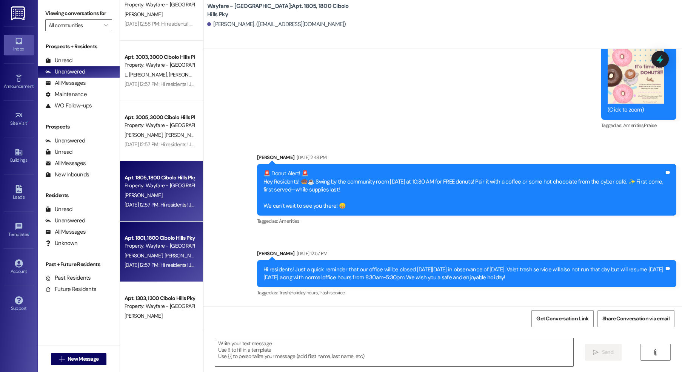
click at [147, 247] on div "Property: Wayfare - [GEOGRAPHIC_DATA]" at bounding box center [159, 246] width 70 height 8
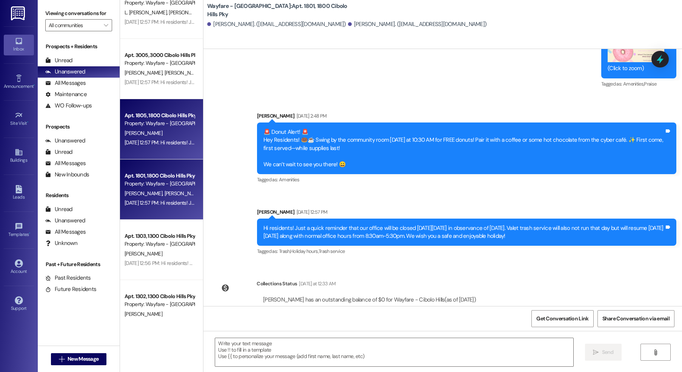
scroll to position [865, 0]
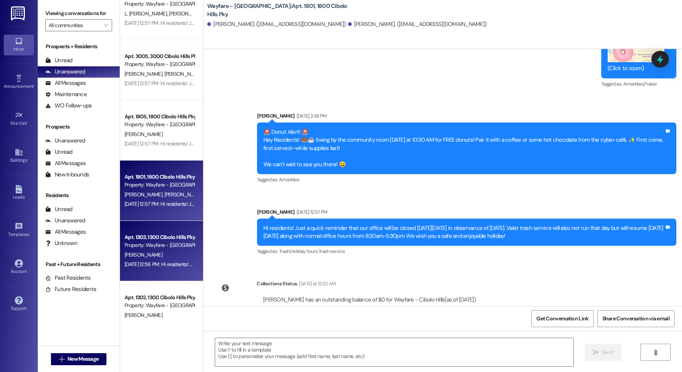
click at [143, 269] on div "Aug 29, 2025 at 12:56 PM: Hi residents! Just a quick reminder that our office w…" at bounding box center [159, 264] width 71 height 9
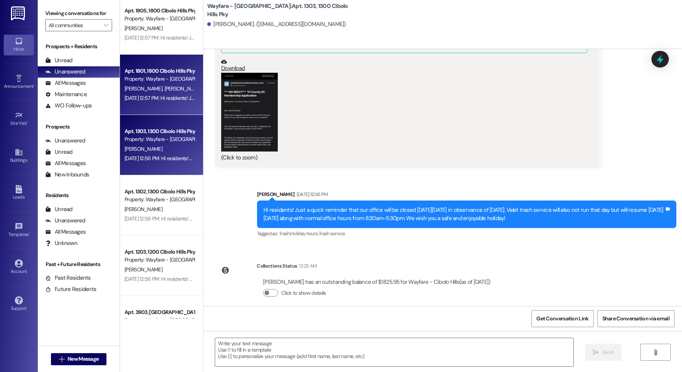
scroll to position [974, 0]
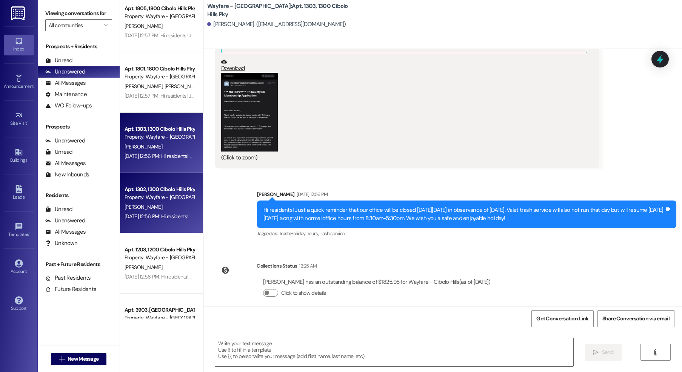
click at [153, 198] on div "Property: Wayfare - [GEOGRAPHIC_DATA]" at bounding box center [159, 198] width 70 height 8
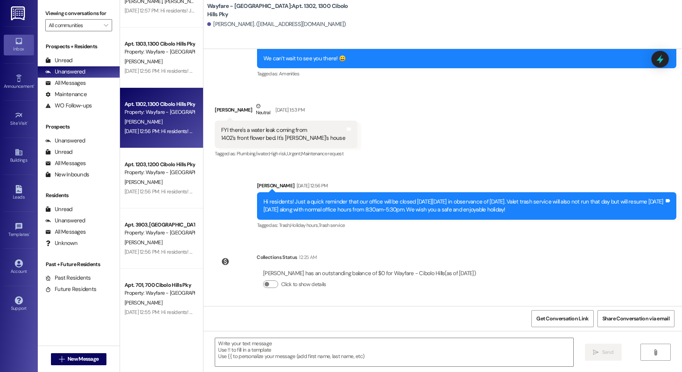
scroll to position [1062, 0]
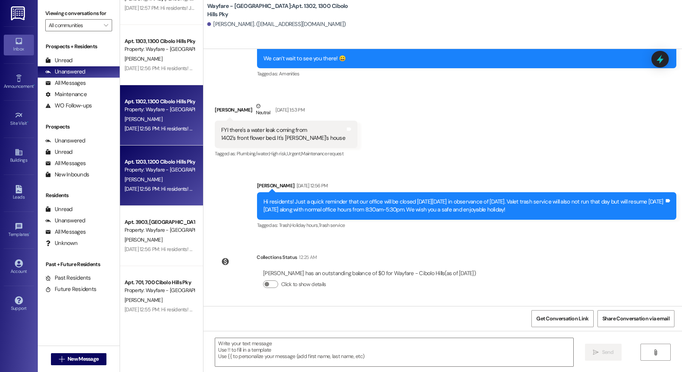
click at [142, 178] on div "D. Rojo" at bounding box center [159, 179] width 71 height 9
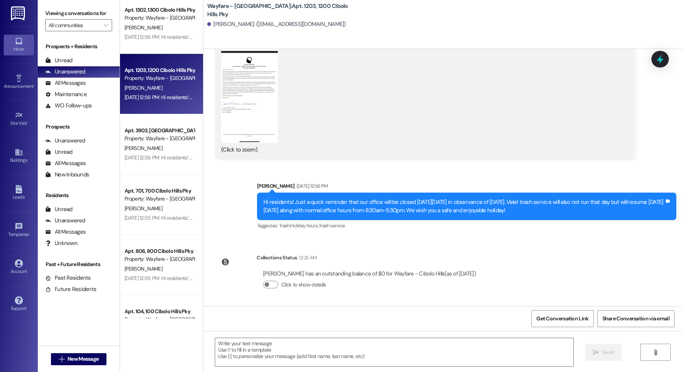
scroll to position [1154, 0]
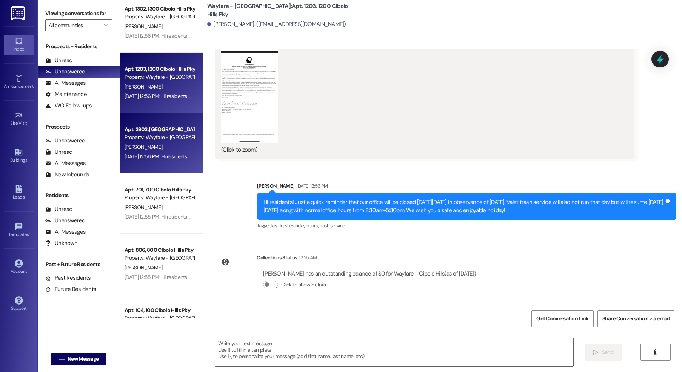
click at [126, 123] on div "Apt. 3903, 3900 Cibolo Hills Pky Property: Wayfare - Cibolo Hills D. Liles Aug …" at bounding box center [161, 143] width 83 height 60
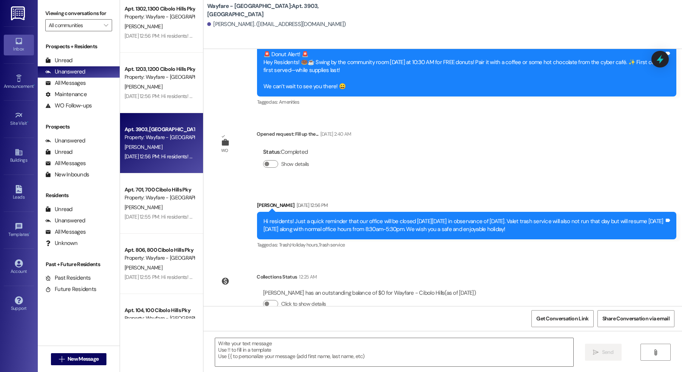
scroll to position [934, 0]
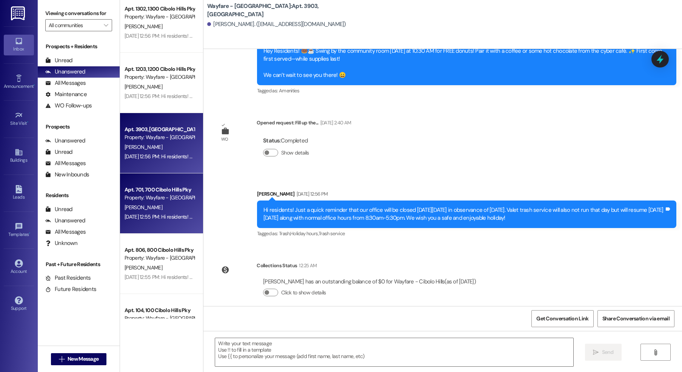
click at [156, 191] on div "Apt. 701, 700 Cibolo Hills Pky" at bounding box center [159, 190] width 70 height 8
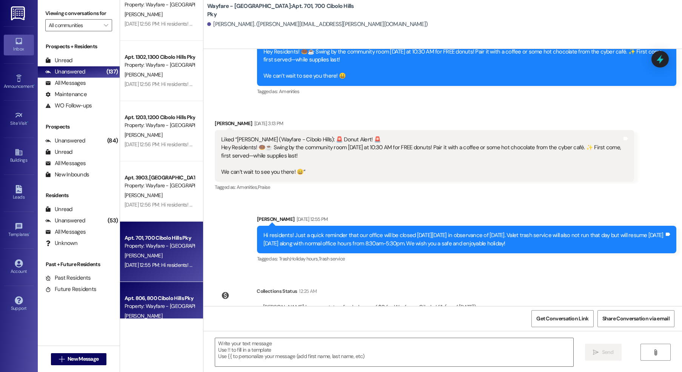
scroll to position [694, 0]
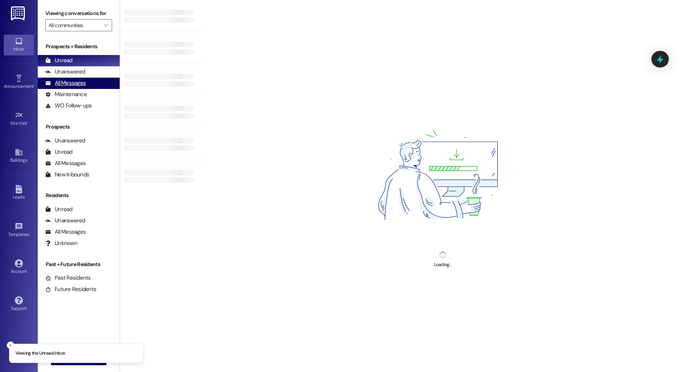
click at [69, 82] on div "All Messages" at bounding box center [65, 83] width 40 height 8
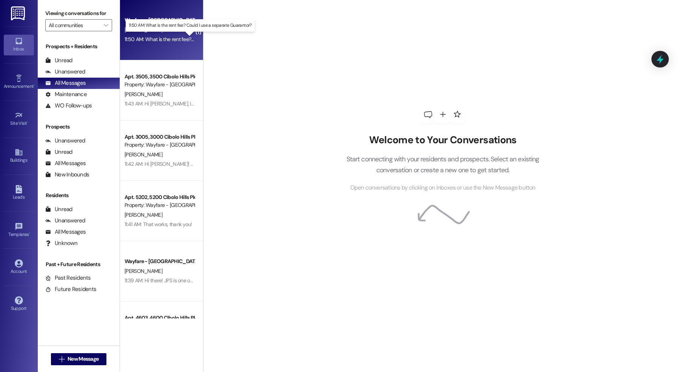
click at [144, 38] on div "11:50 AM: What is the rent fee? Could I use a separate Guarantor? 11:50 AM: Wha…" at bounding box center [195, 39] width 143 height 7
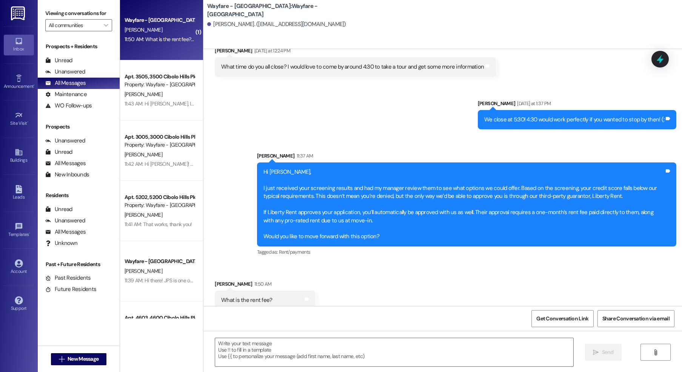
scroll to position [139, 0]
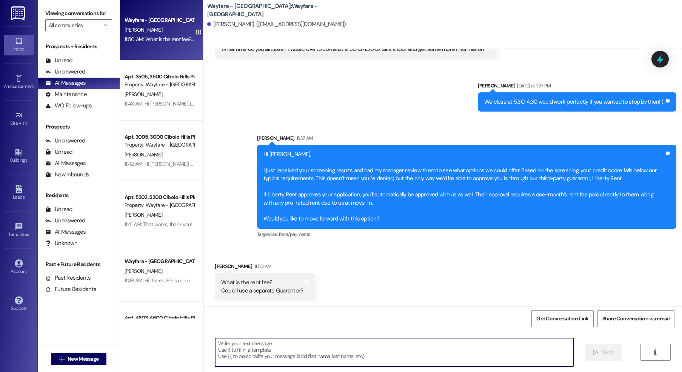
click at [283, 343] on textarea at bounding box center [394, 352] width 358 height 28
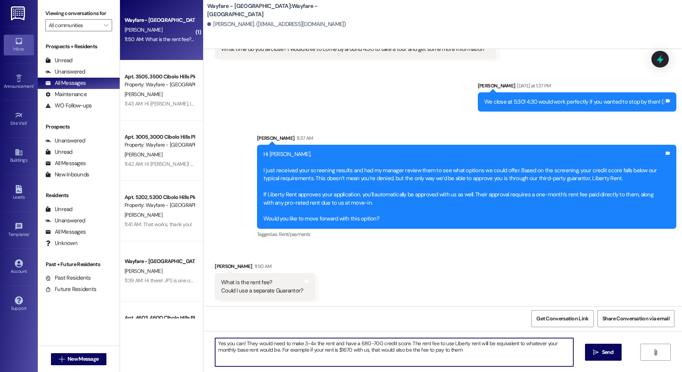
type textarea "Yes you can! They would need to make 3-4x the rent and have a 680-700 credit sc…"
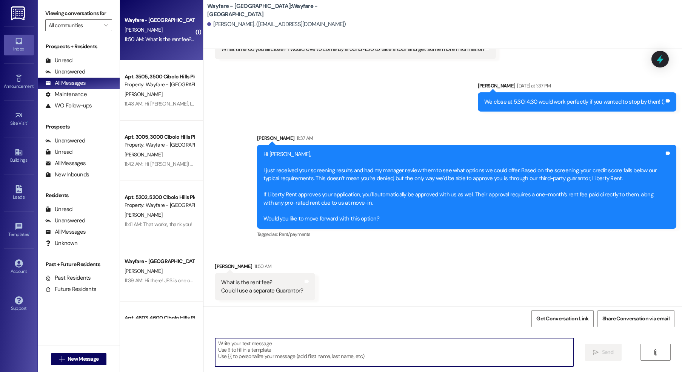
scroll to position [200, 0]
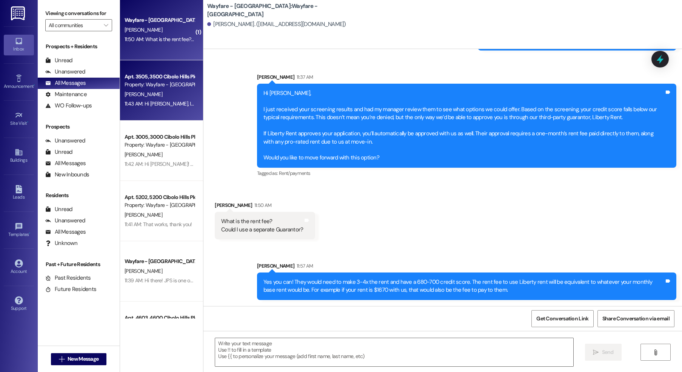
click at [173, 87] on div "Property: Wayfare - [GEOGRAPHIC_DATA]" at bounding box center [159, 85] width 70 height 8
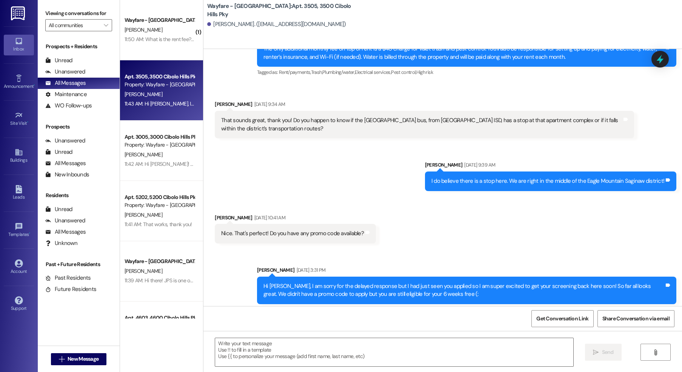
scroll to position [2861, 0]
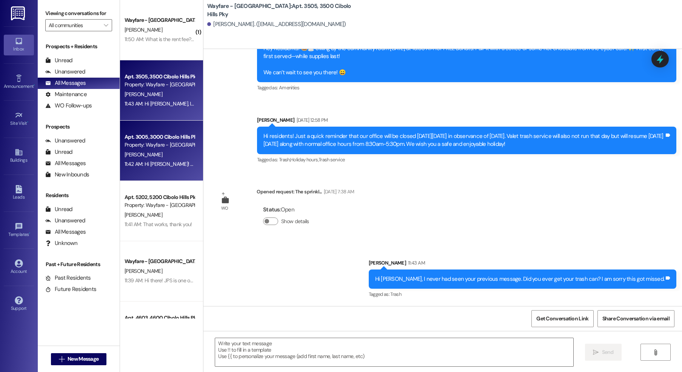
click at [158, 130] on div "Apt. 3005, 3000 Cibolo Hills Pky Property: Wayfare - Cibolo Hills D. Aponte 11:…" at bounding box center [161, 151] width 83 height 60
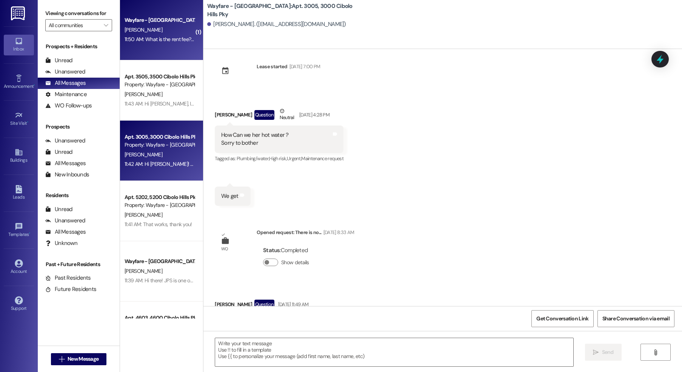
click at [155, 49] on div "Wayfare - Cibolo Hills Prospect A. Matthews 11:50 AM: What is the rent fee? Cou…" at bounding box center [161, 30] width 83 height 60
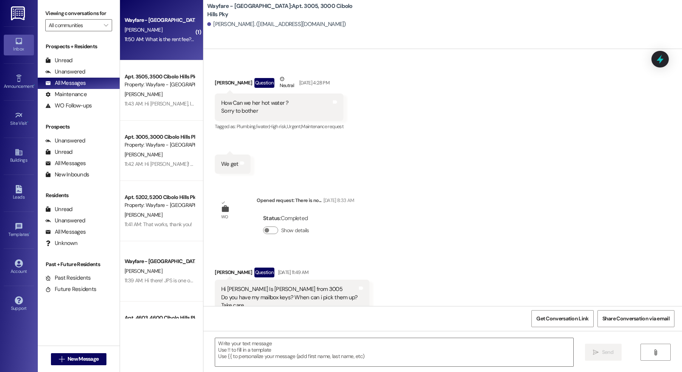
scroll to position [211, 0]
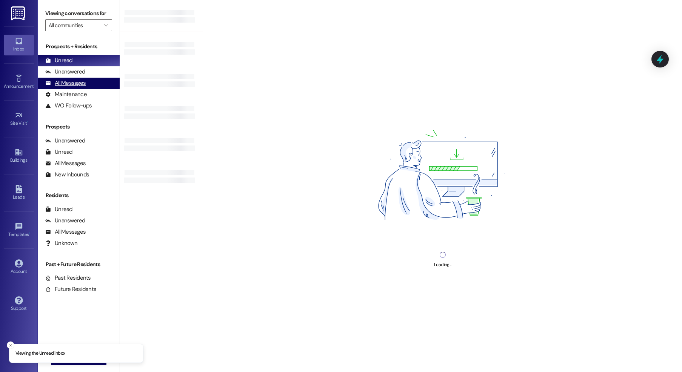
click at [71, 83] on div "All Messages" at bounding box center [65, 83] width 40 height 8
click at [68, 81] on div "All Messages" at bounding box center [65, 83] width 40 height 8
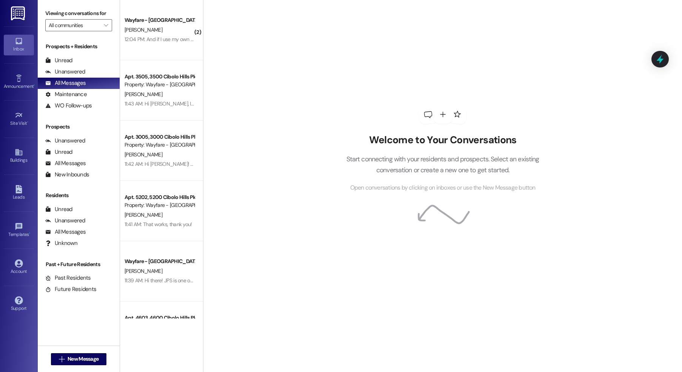
click at [156, 26] on div "[PERSON_NAME]" at bounding box center [159, 29] width 71 height 9
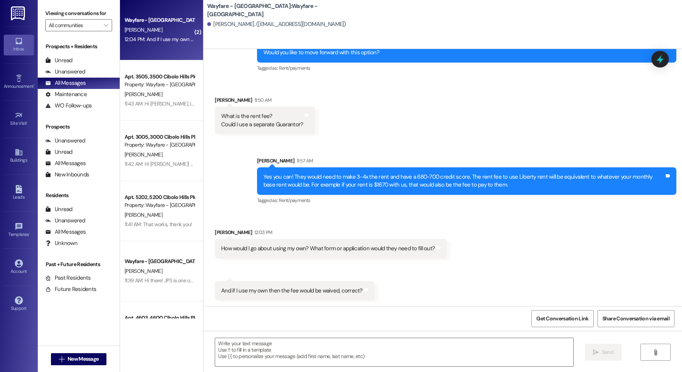
scroll to position [306, 0]
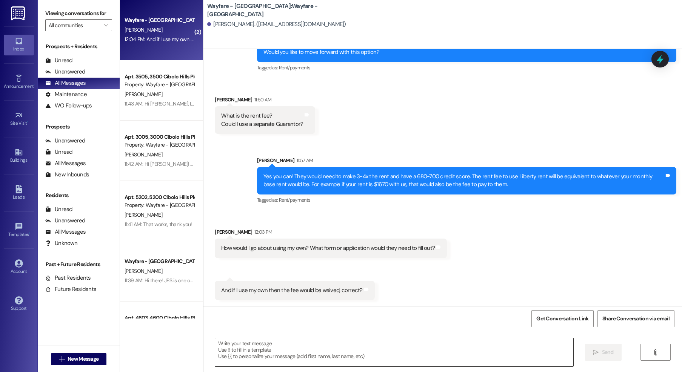
click at [360, 355] on textarea at bounding box center [394, 352] width 358 height 28
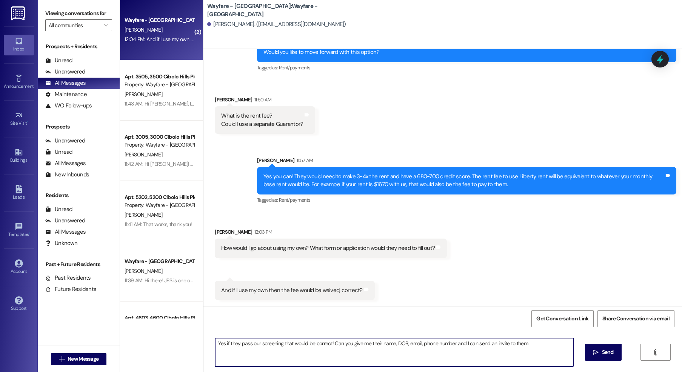
type textarea "Yes if they pass our screening that would be correct! Can you give me their nam…"
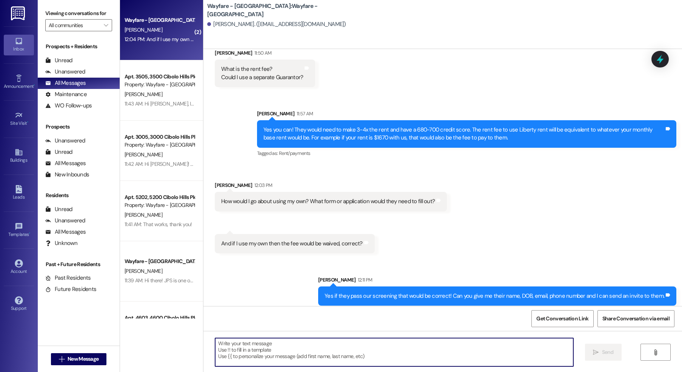
scroll to position [358, 0]
